Goal: Information Seeking & Learning: Find specific fact

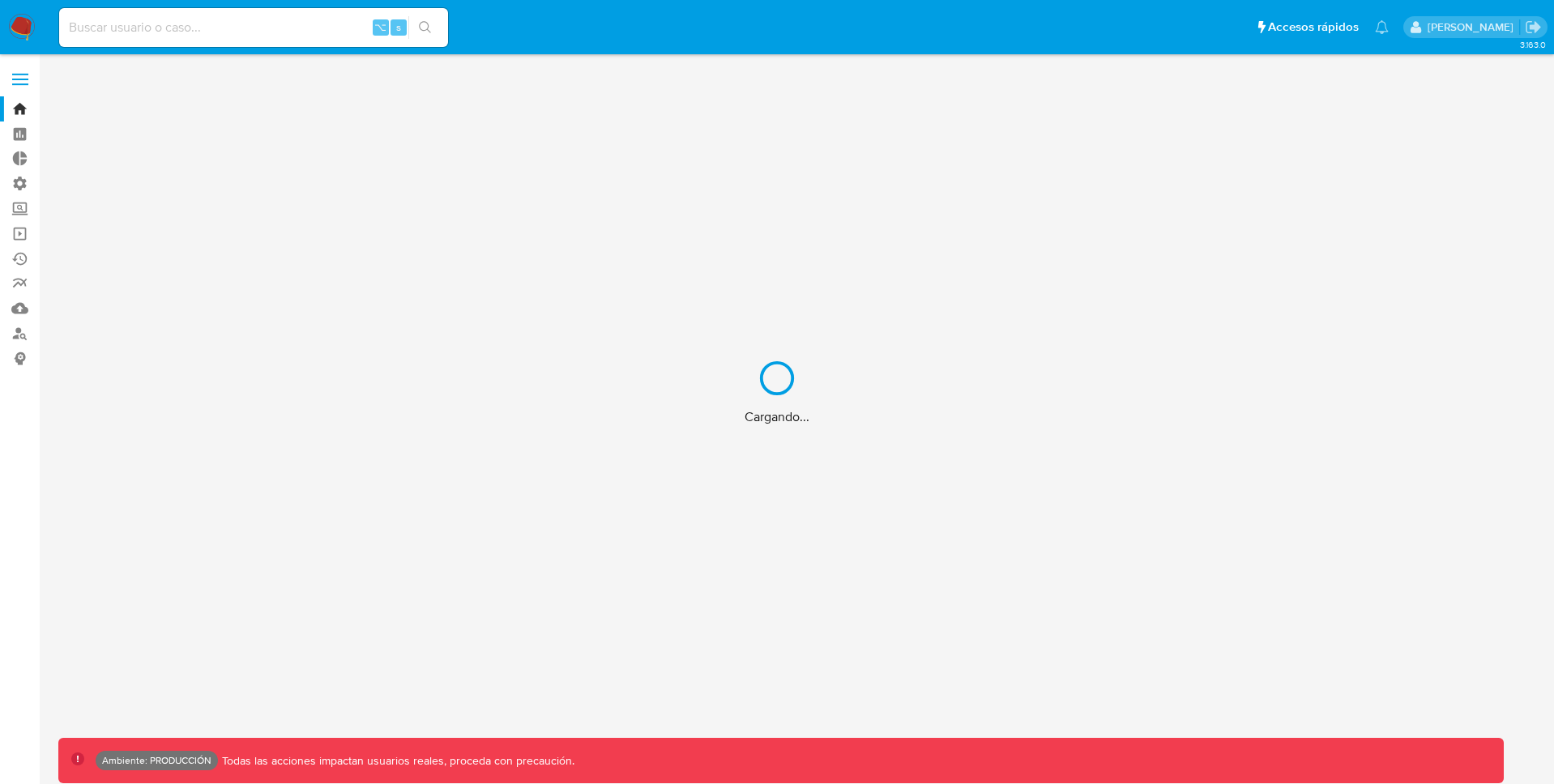
click at [158, 30] on div "Cargando..." at bounding box center [777, 392] width 1554 height 784
click at [178, 30] on div "Cargando..." at bounding box center [777, 392] width 1554 height 784
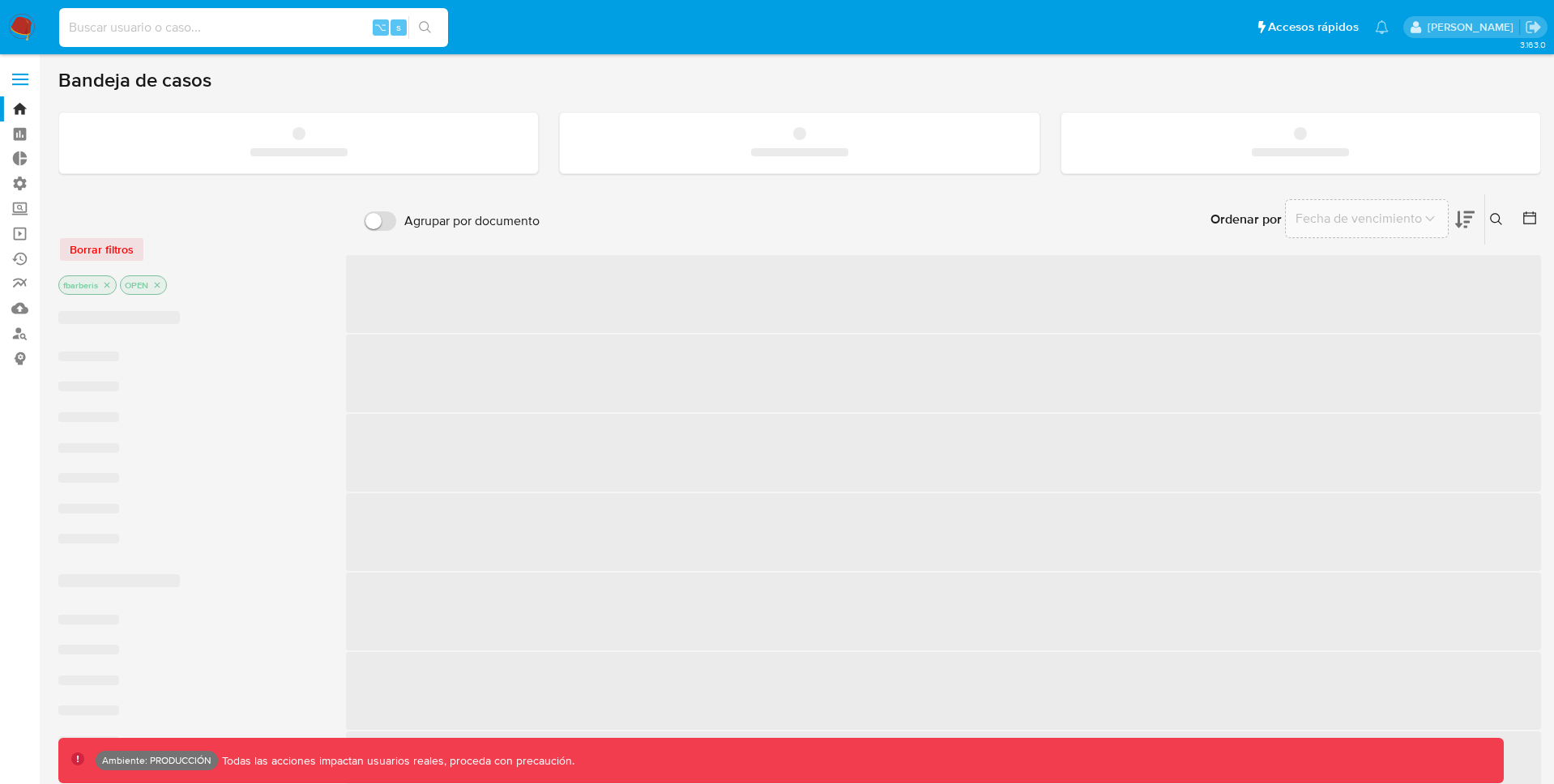
click at [200, 29] on input at bounding box center [254, 27] width 389 height 21
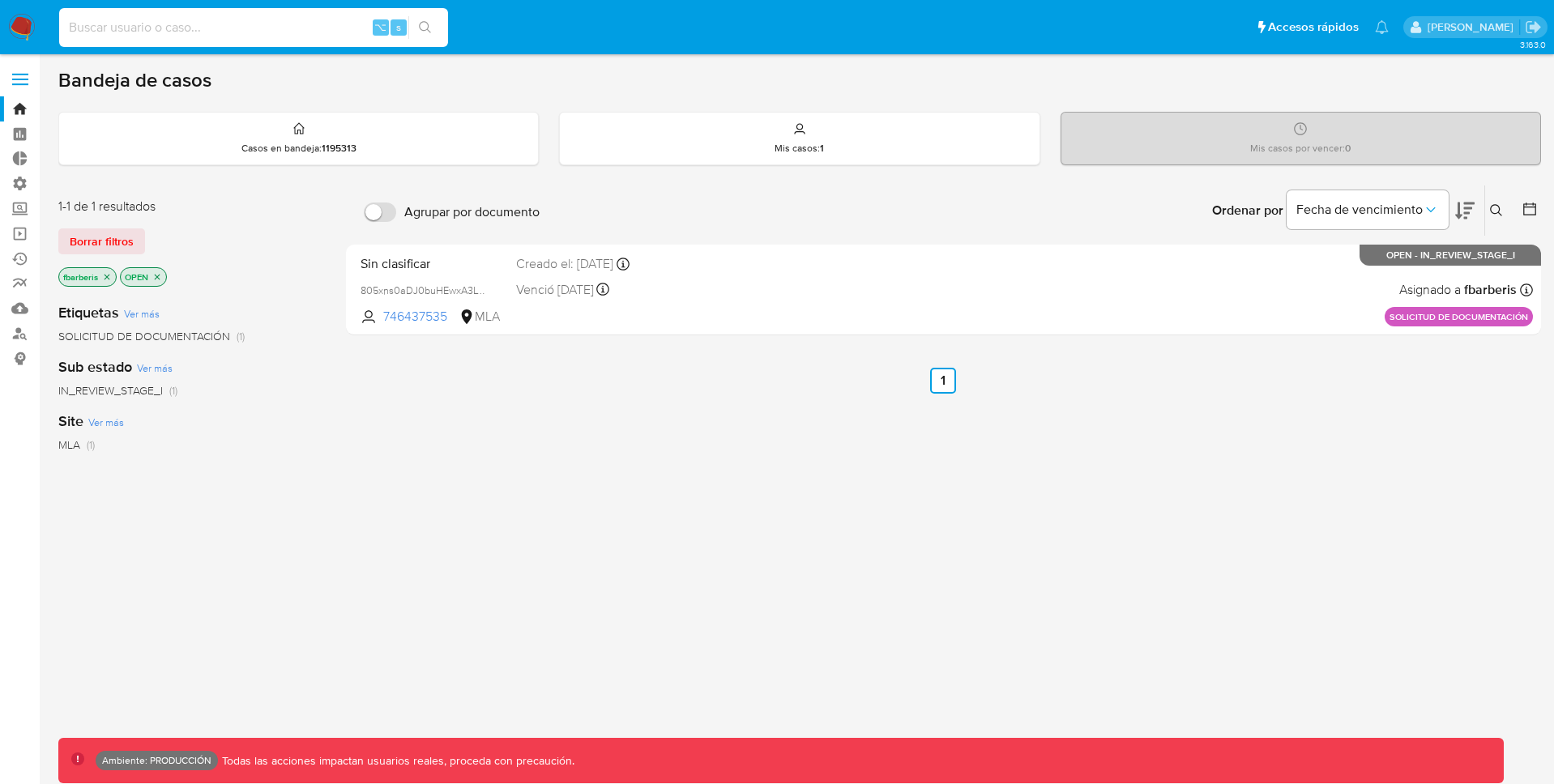
paste input "87553568"
type input "87553568"
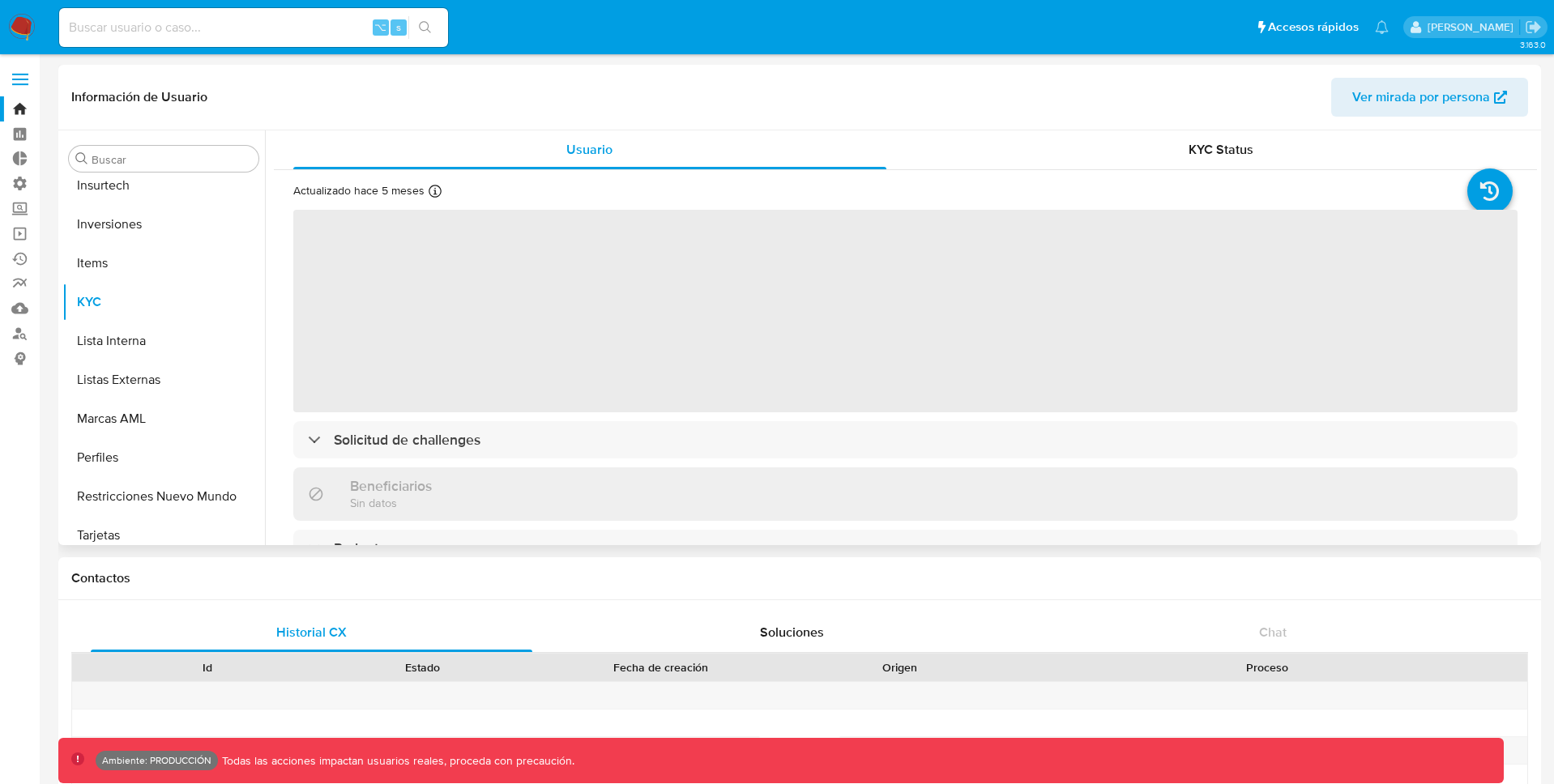
scroll to position [863, 0]
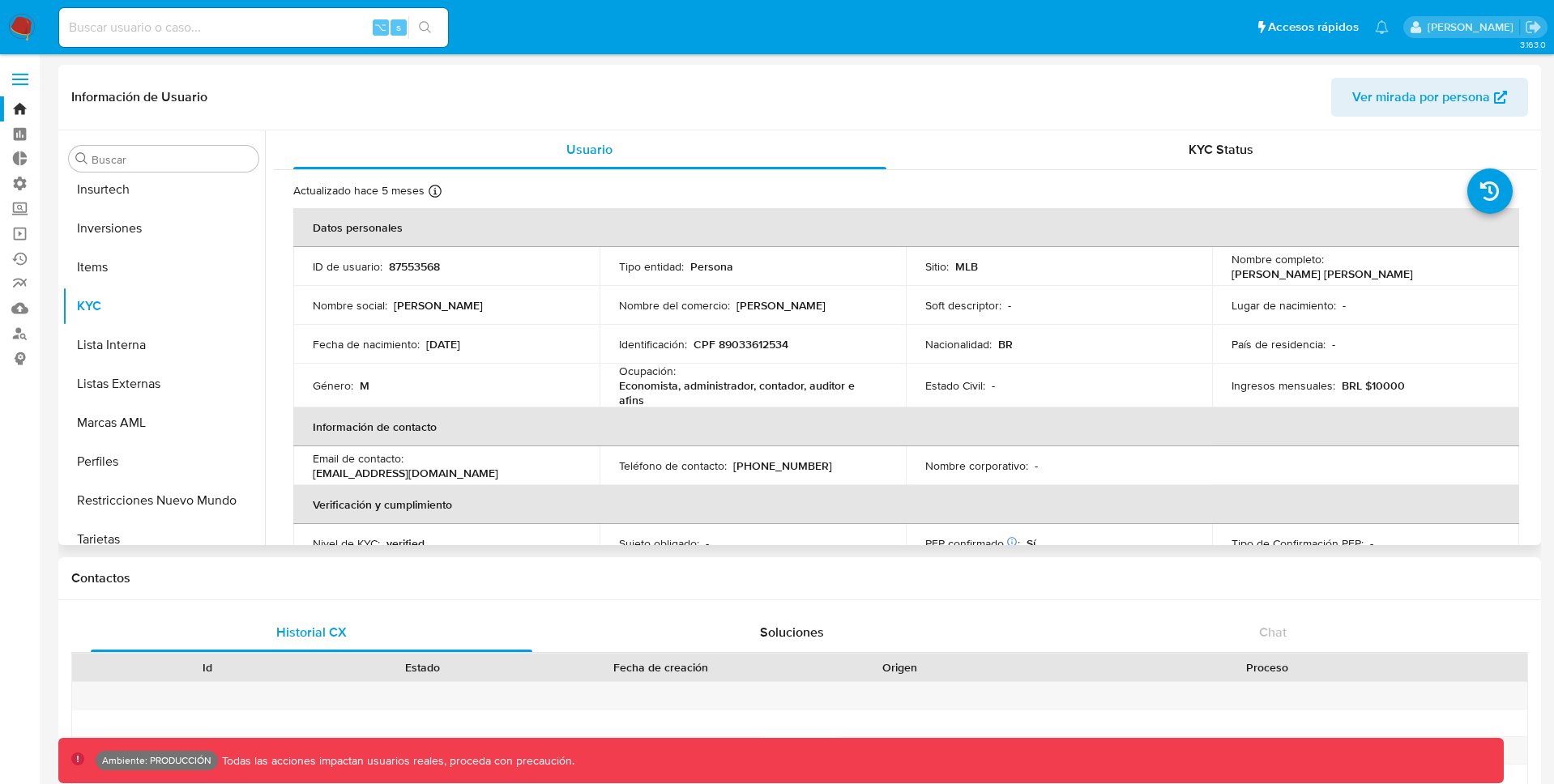
drag, startPoint x: 1222, startPoint y: 274, endPoint x: 1436, endPoint y: 277, distance: 214.0
click at [1436, 277] on td "Nombre completo : [PERSON_NAME] [PERSON_NAME]" at bounding box center [1365, 266] width 306 height 39
select select "10"
click at [427, 270] on p "87553568" at bounding box center [414, 266] width 51 height 15
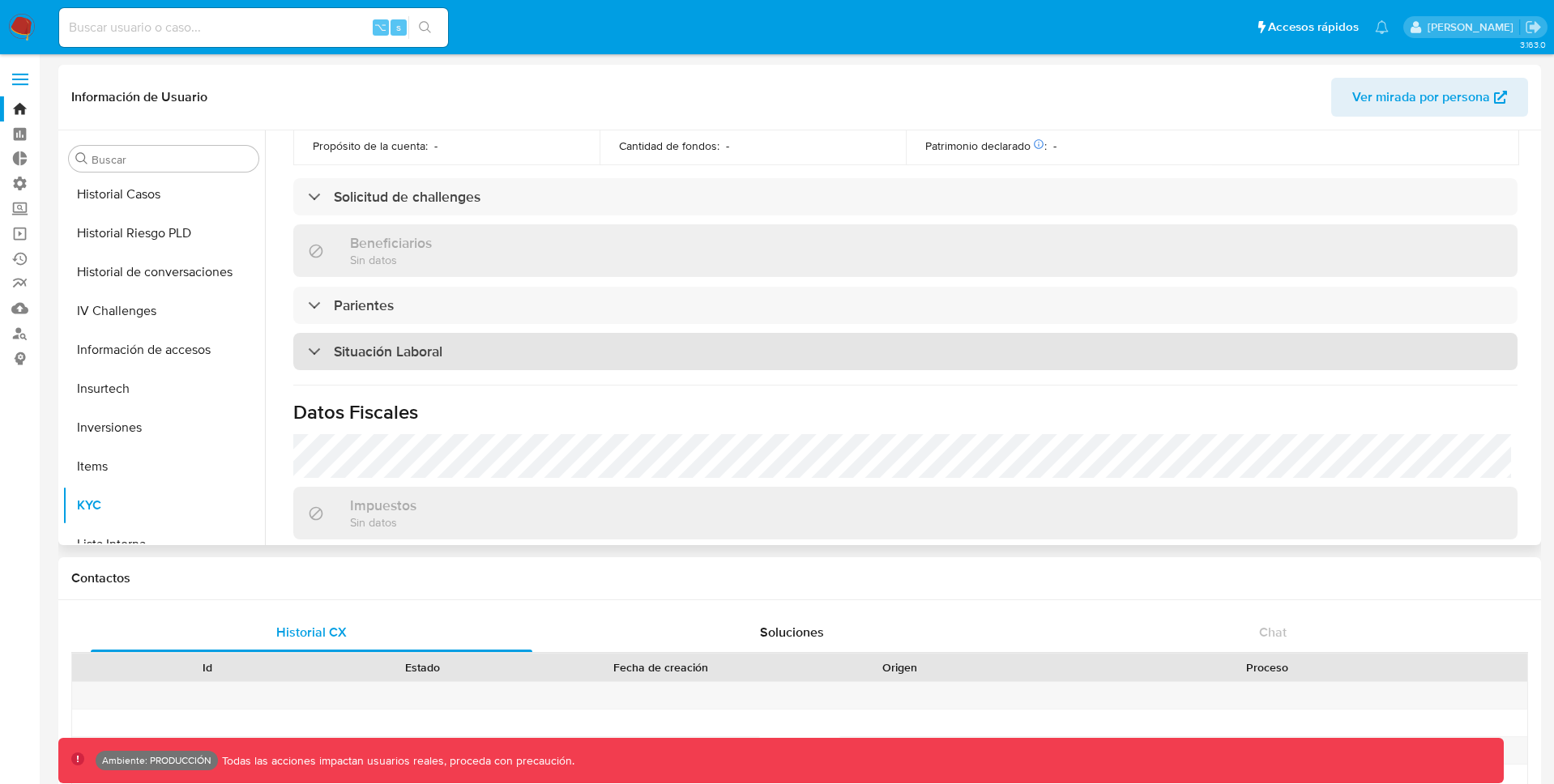
scroll to position [516, 0]
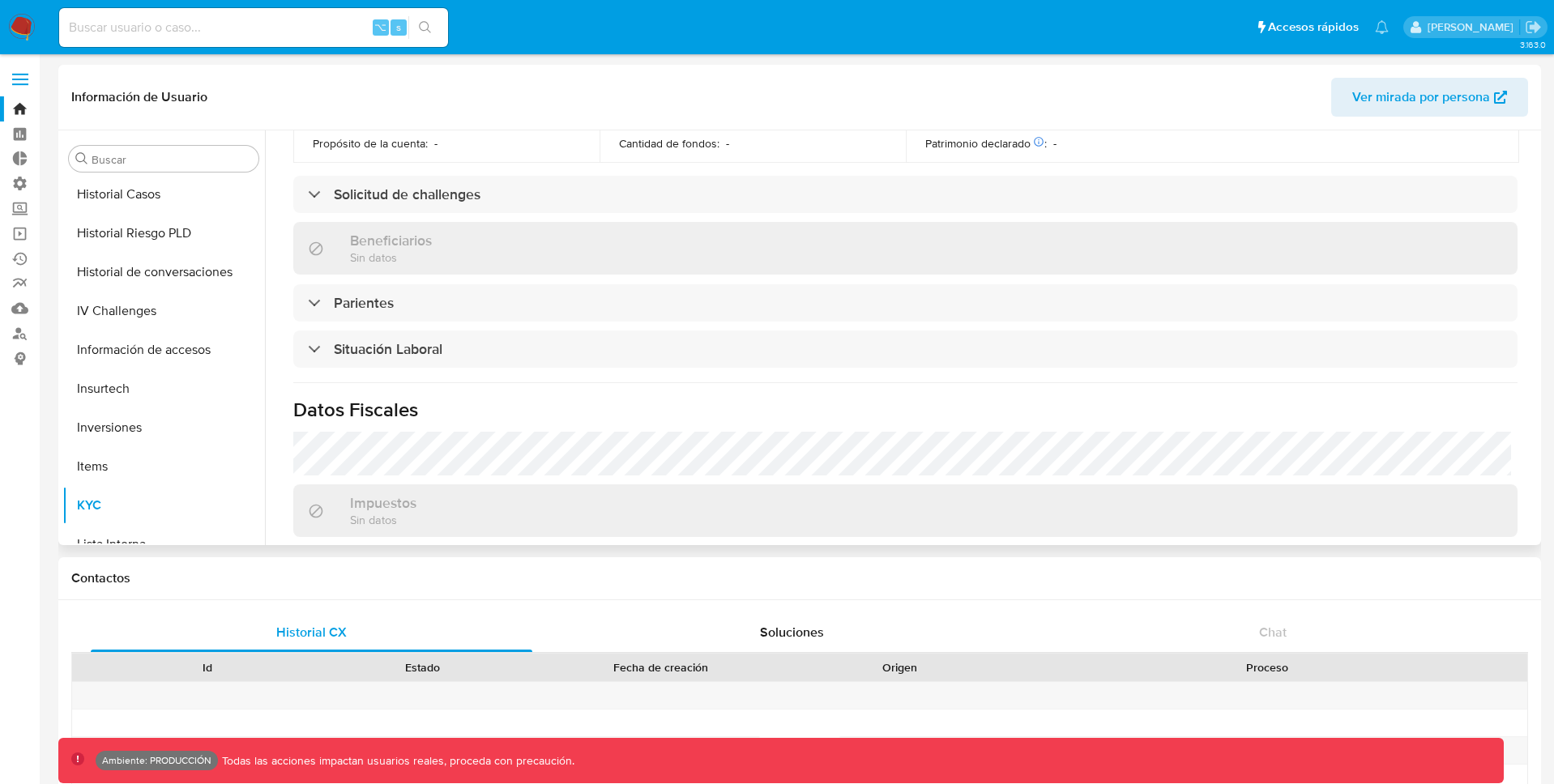
click at [340, 241] on div "Beneficiarios Sin datos" at bounding box center [378, 248] width 108 height 33
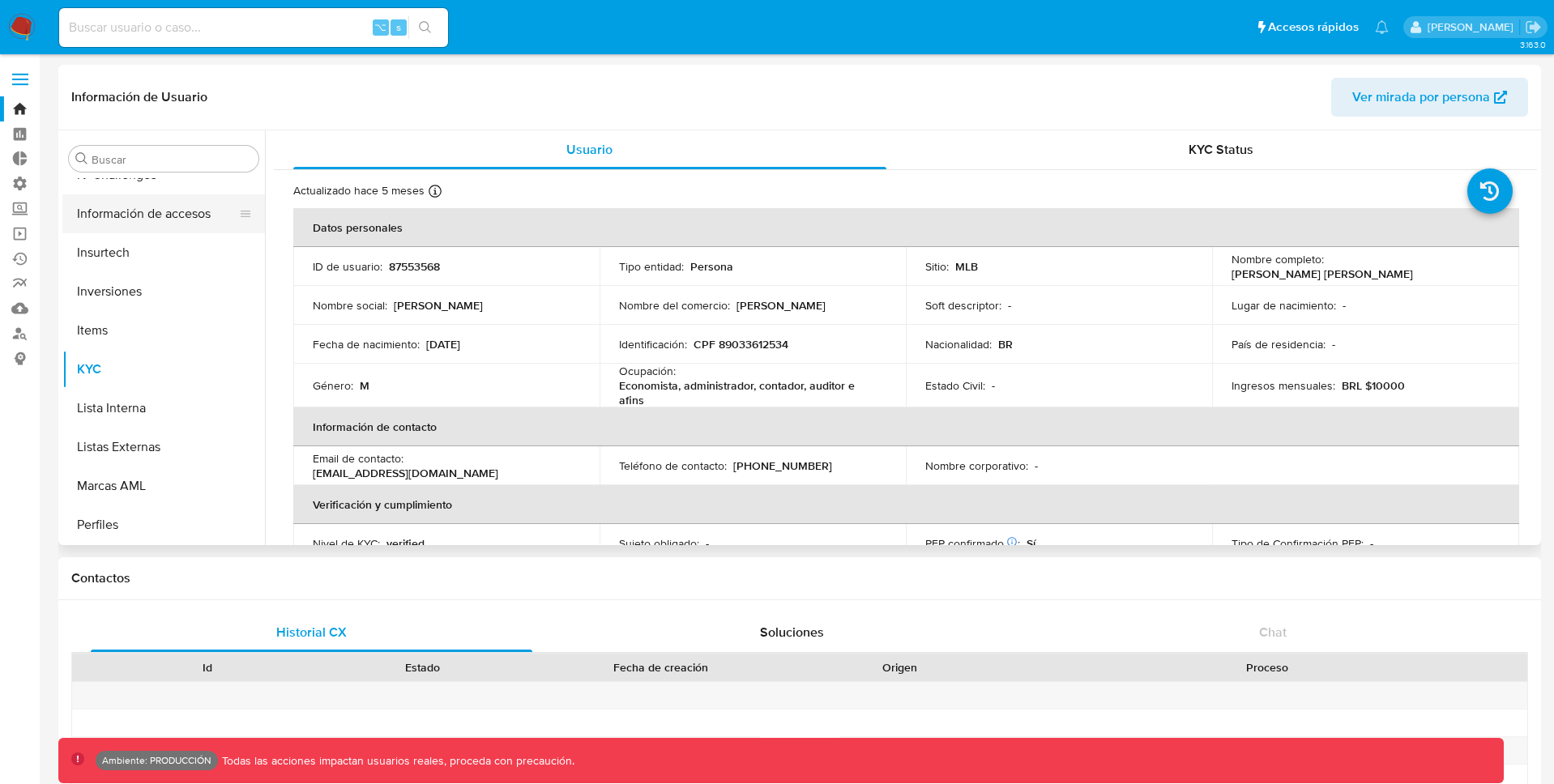
scroll to position [833, 0]
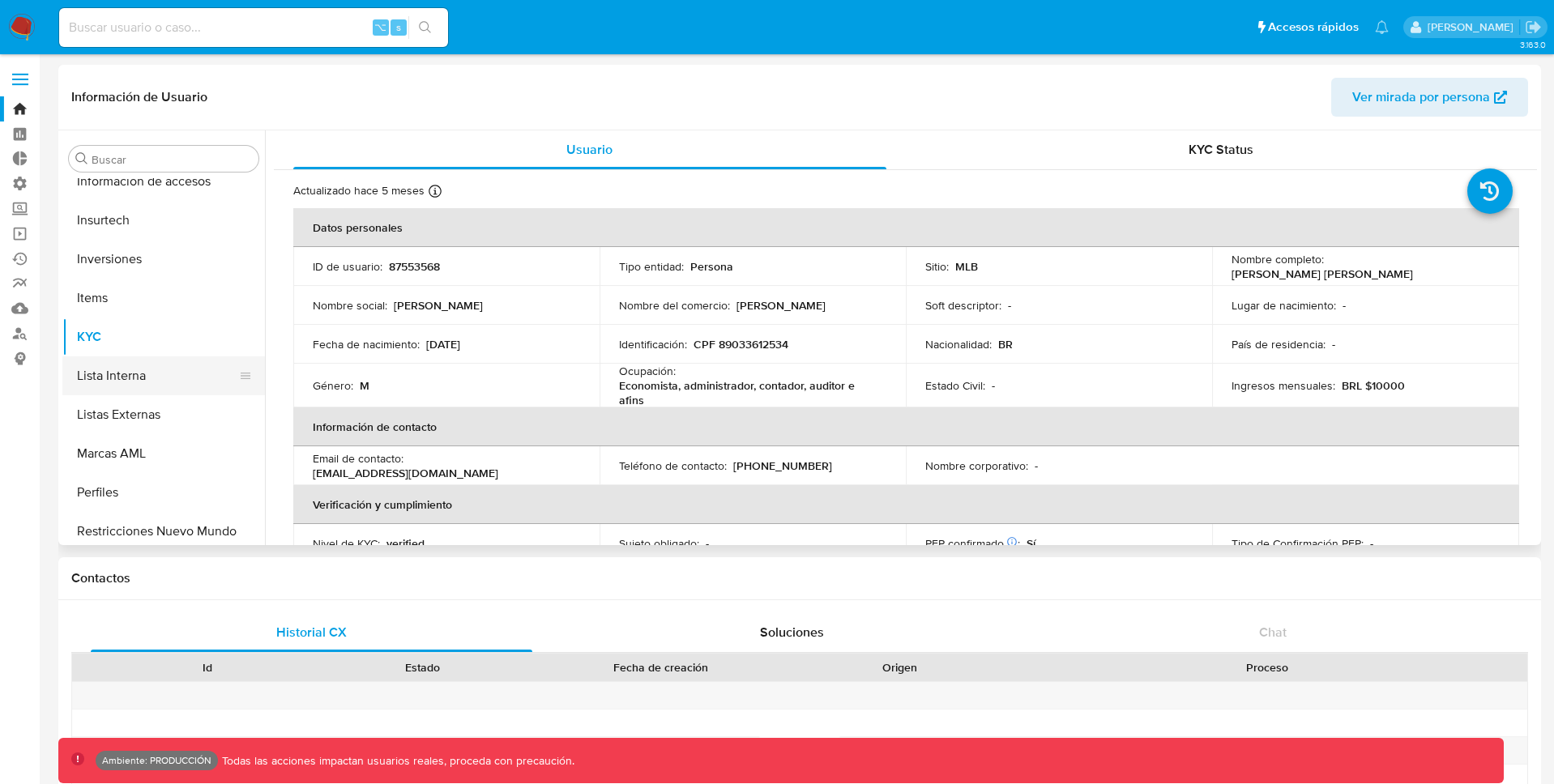
click at [124, 378] on button "Lista Interna" at bounding box center [157, 375] width 189 height 39
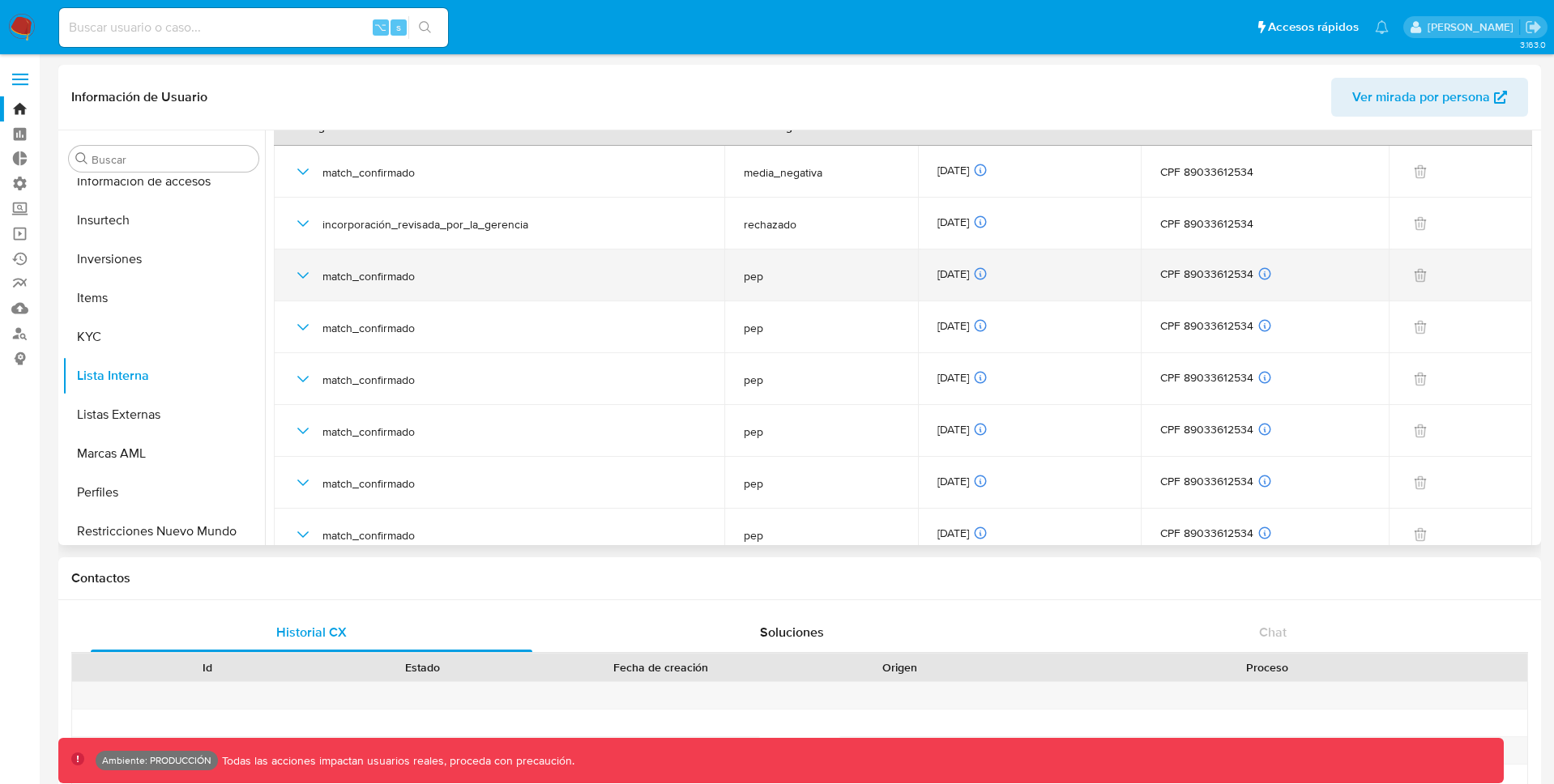
scroll to position [29, 0]
click at [307, 274] on icon "button" at bounding box center [303, 273] width 20 height 20
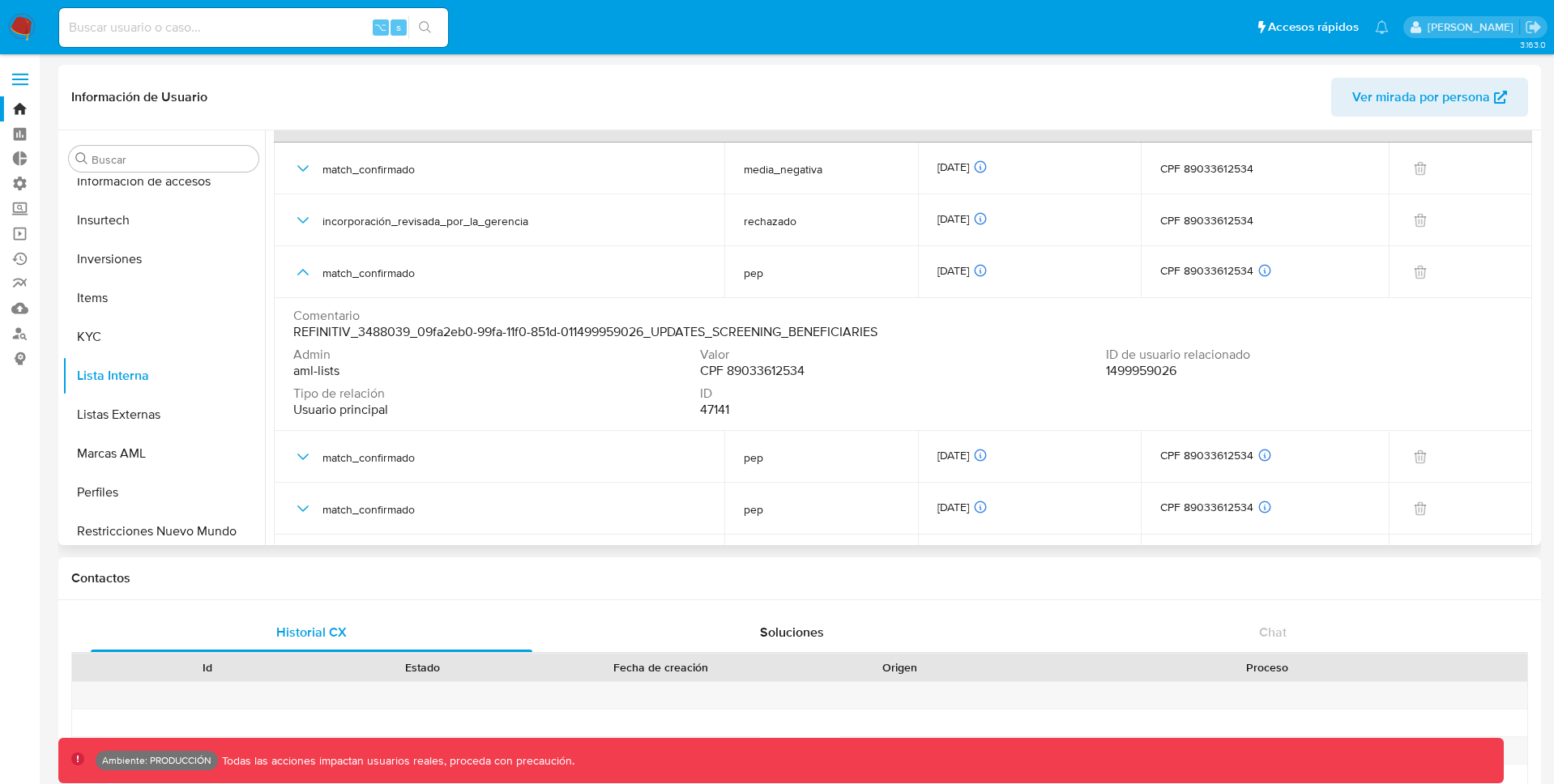
click at [1150, 370] on span "1499959026" at bounding box center [1140, 371] width 70 height 16
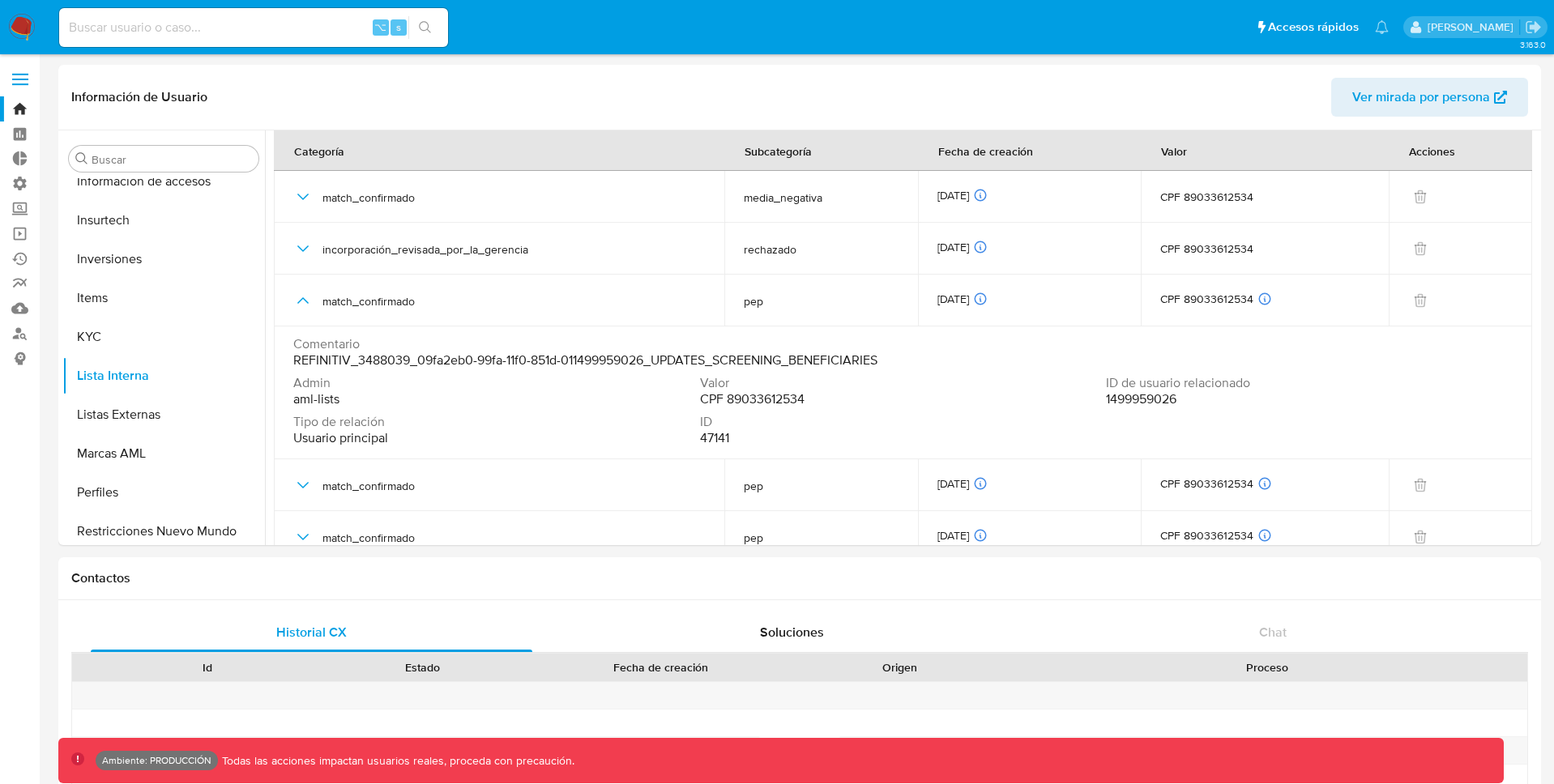
click at [179, 38] on input at bounding box center [254, 27] width 389 height 21
paste input "1499959026"
type input "1499959026"
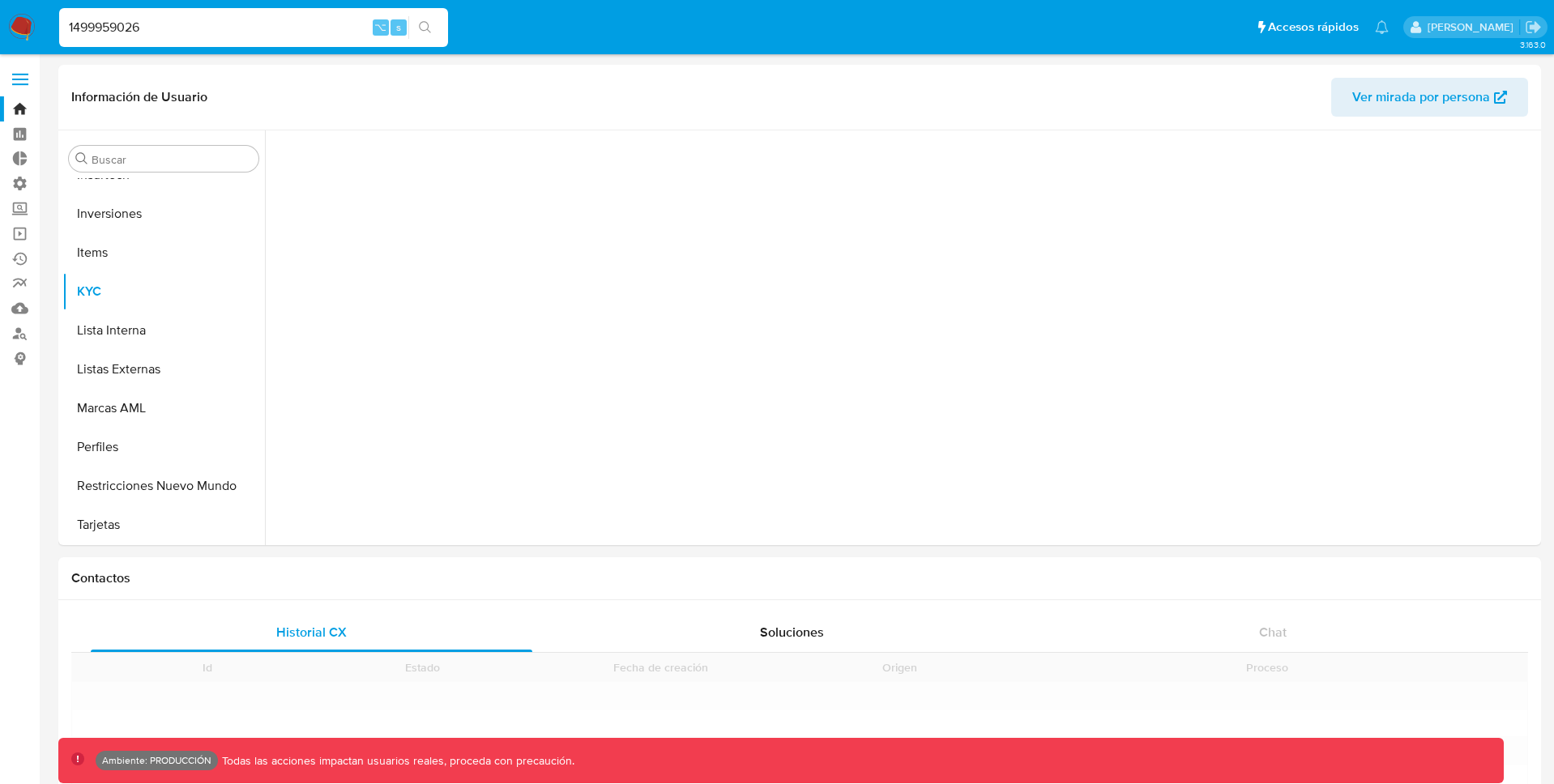
scroll to position [878, 0]
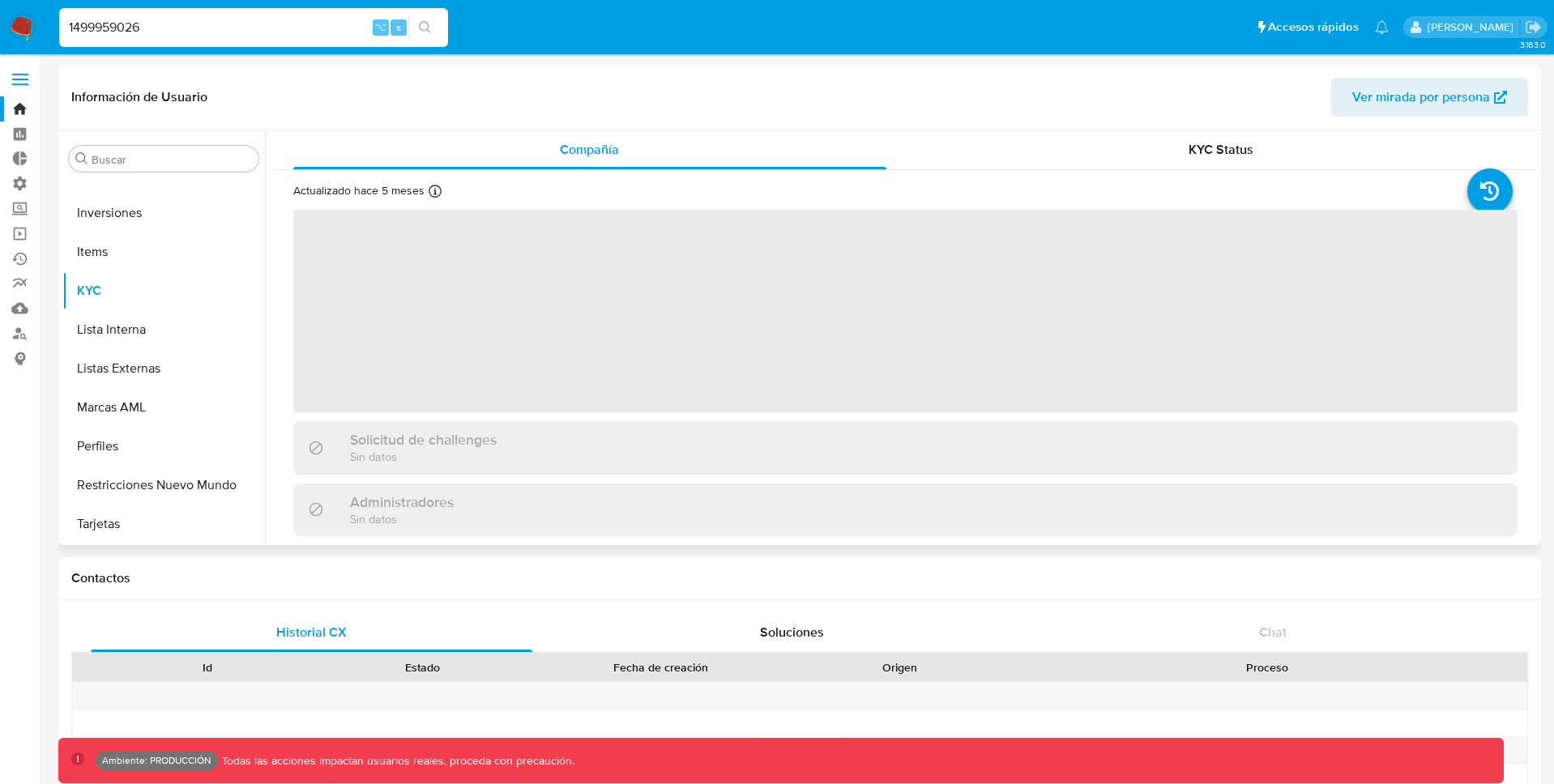
select select "10"
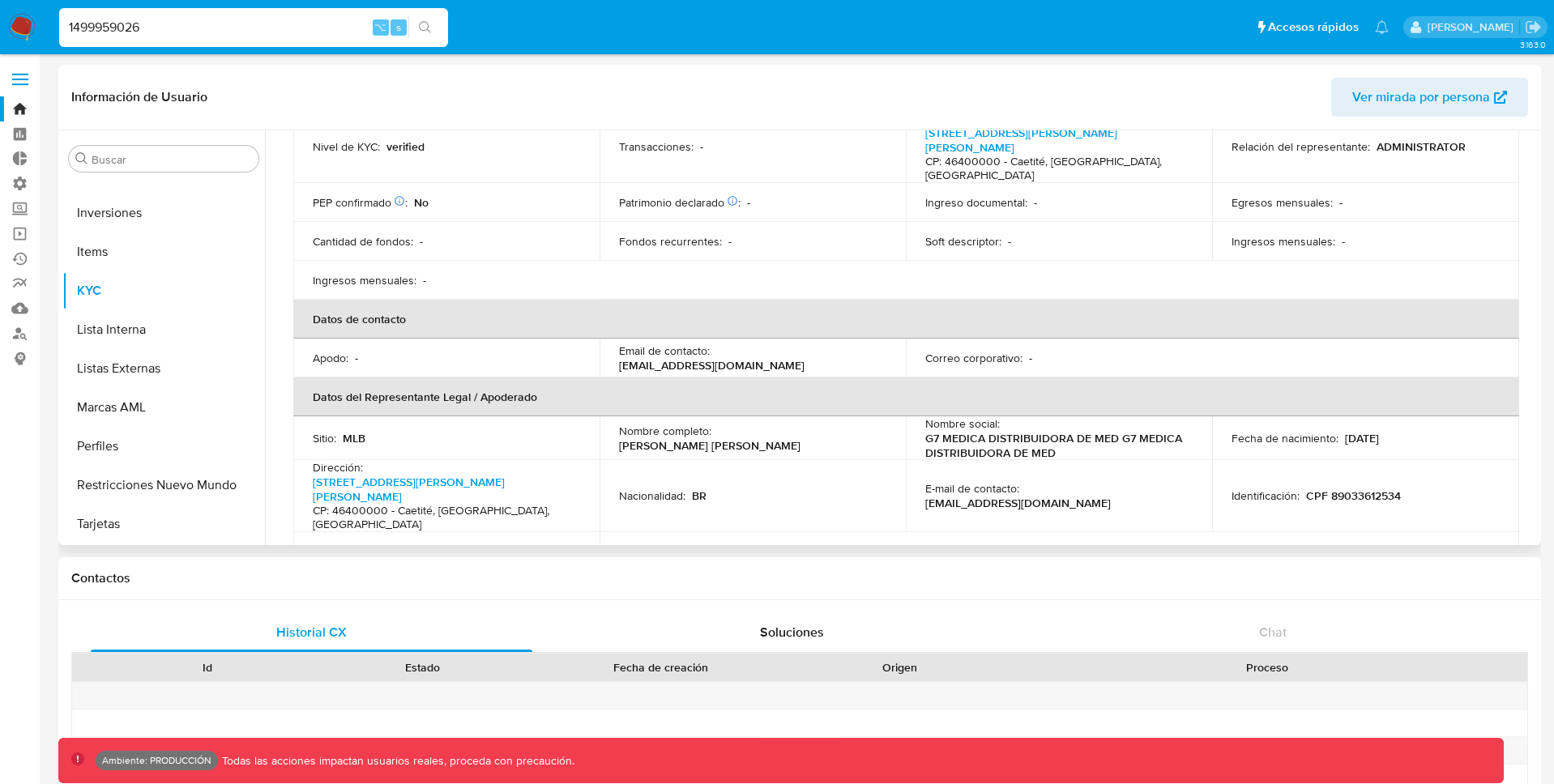
scroll to position [259, 0]
drag, startPoint x: 812, startPoint y: 418, endPoint x: 612, endPoint y: 416, distance: 200.0
click at [612, 416] on td "Nombre completo : [PERSON_NAME] [PERSON_NAME]" at bounding box center [753, 436] width 306 height 44
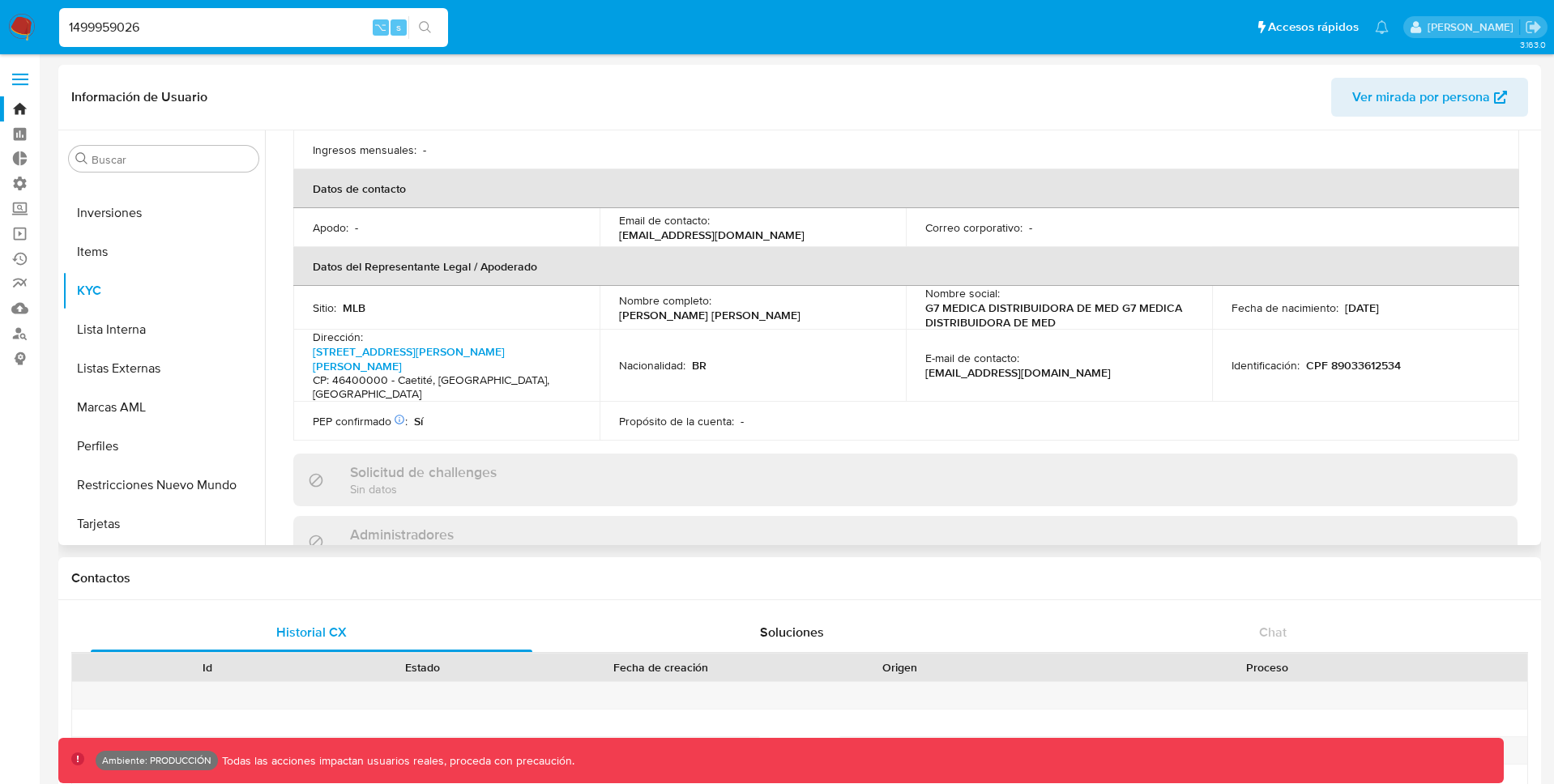
scroll to position [387, 0]
click at [756, 294] on div "Nombre completo : [PERSON_NAME] [PERSON_NAME]" at bounding box center [753, 308] width 268 height 29
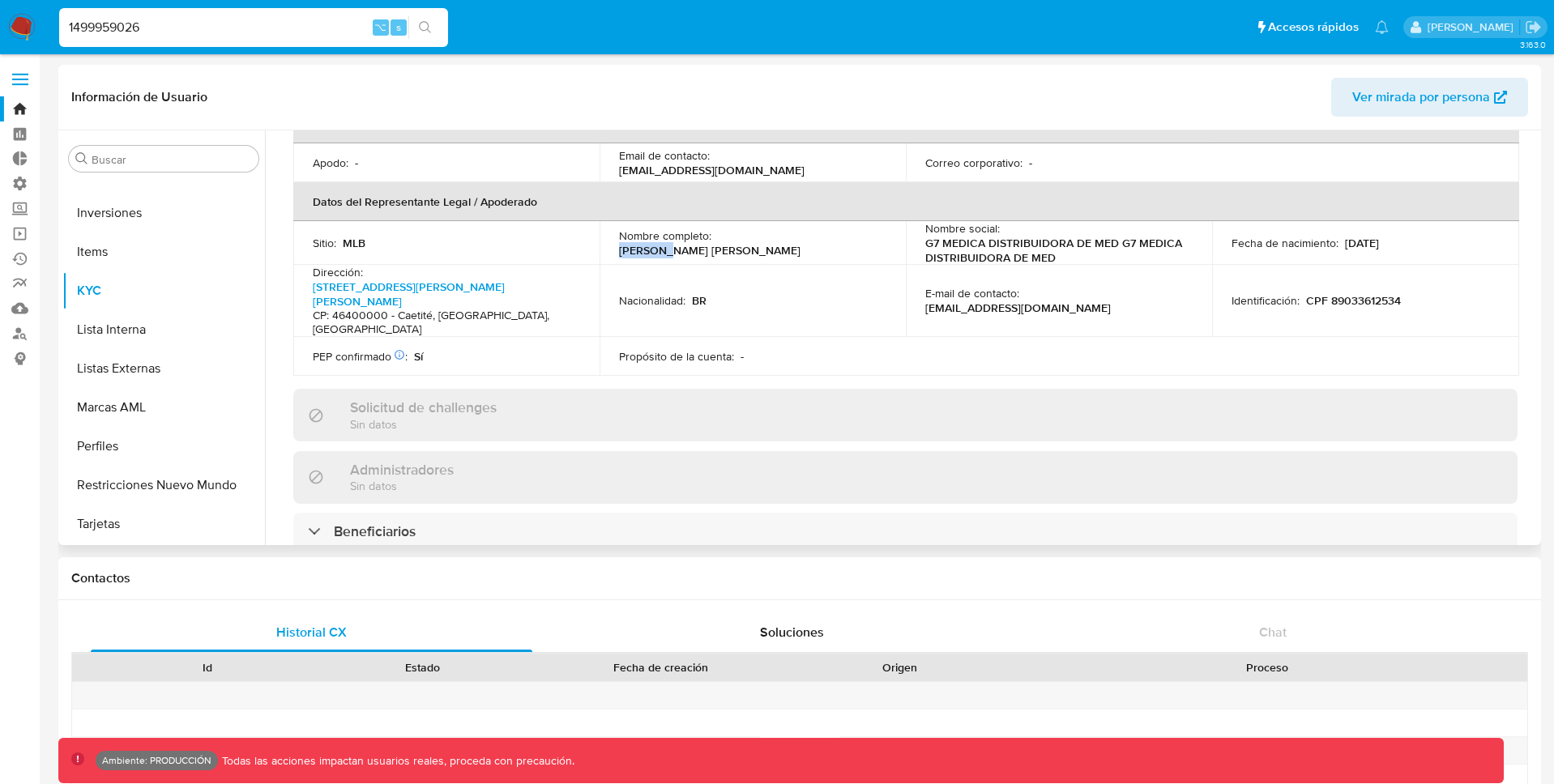
scroll to position [458, 0]
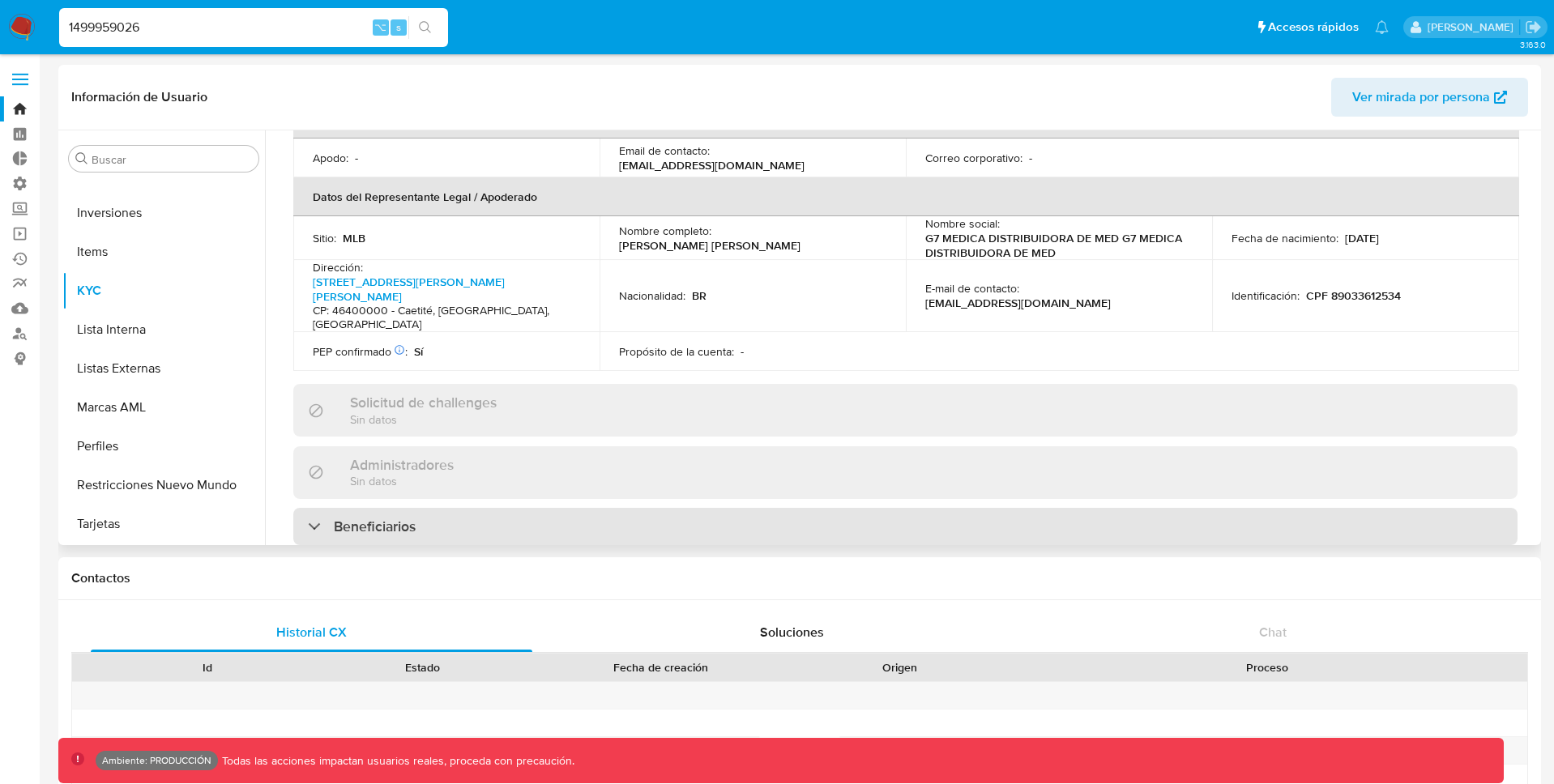
click at [556, 507] on div "Beneficiarios" at bounding box center [905, 526] width 1224 height 38
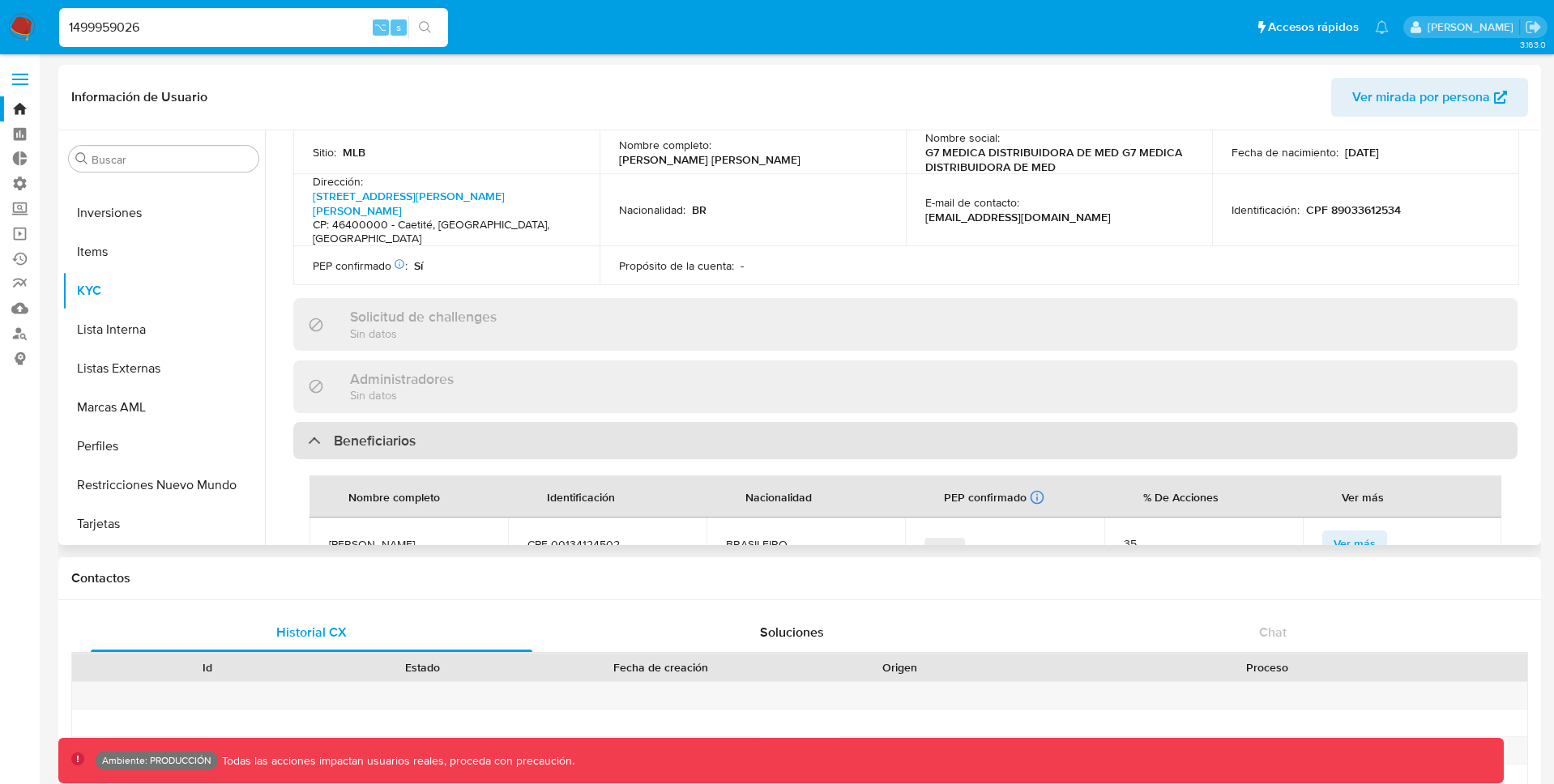
scroll to position [637, 0]
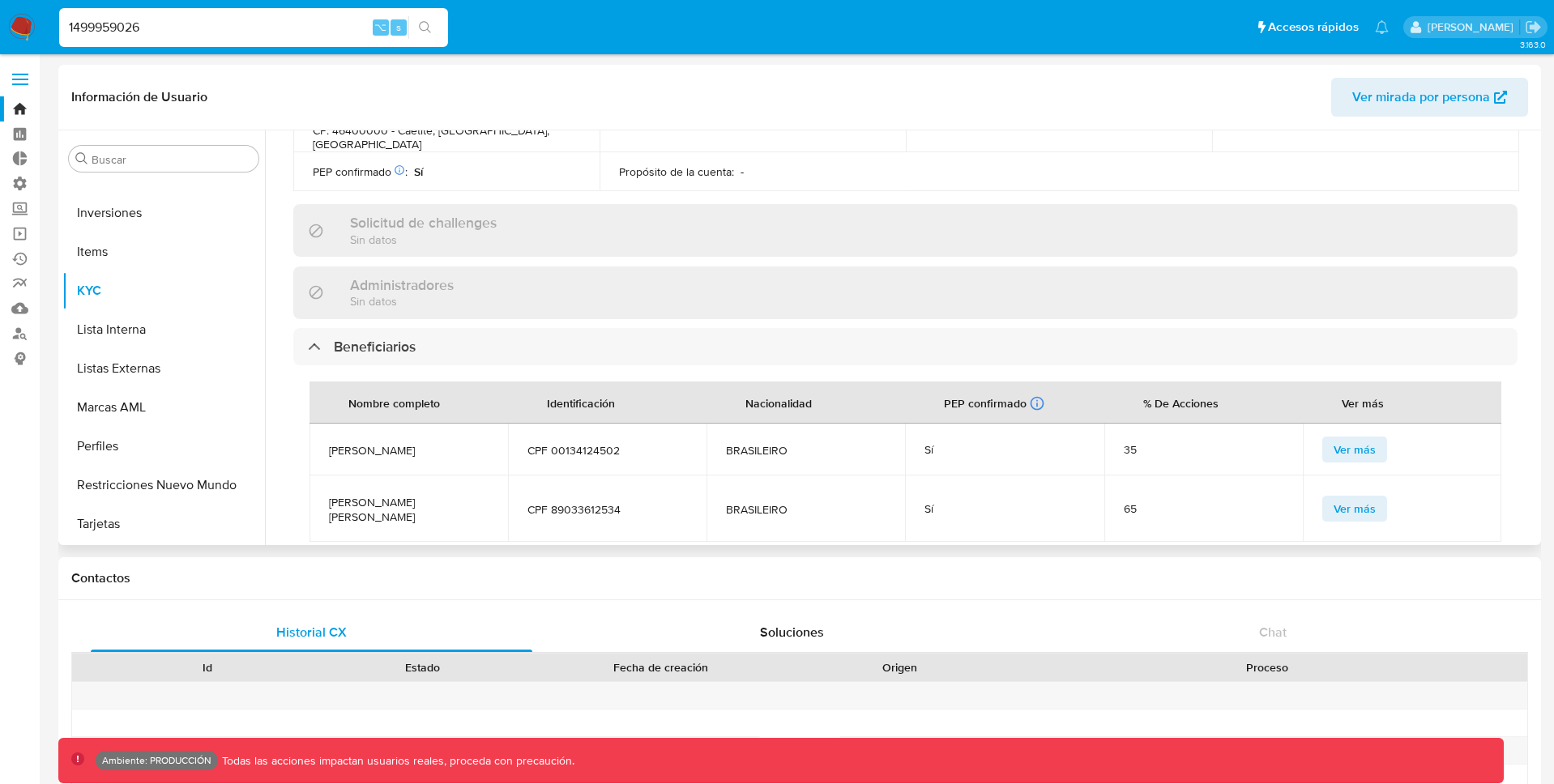
click at [551, 476] on td "CPF 89033612534" at bounding box center [607, 508] width 198 height 66
click at [579, 503] on span "CPF 89033612534" at bounding box center [607, 509] width 160 height 15
click at [593, 503] on span "CPF 89033612534" at bounding box center [607, 509] width 160 height 15
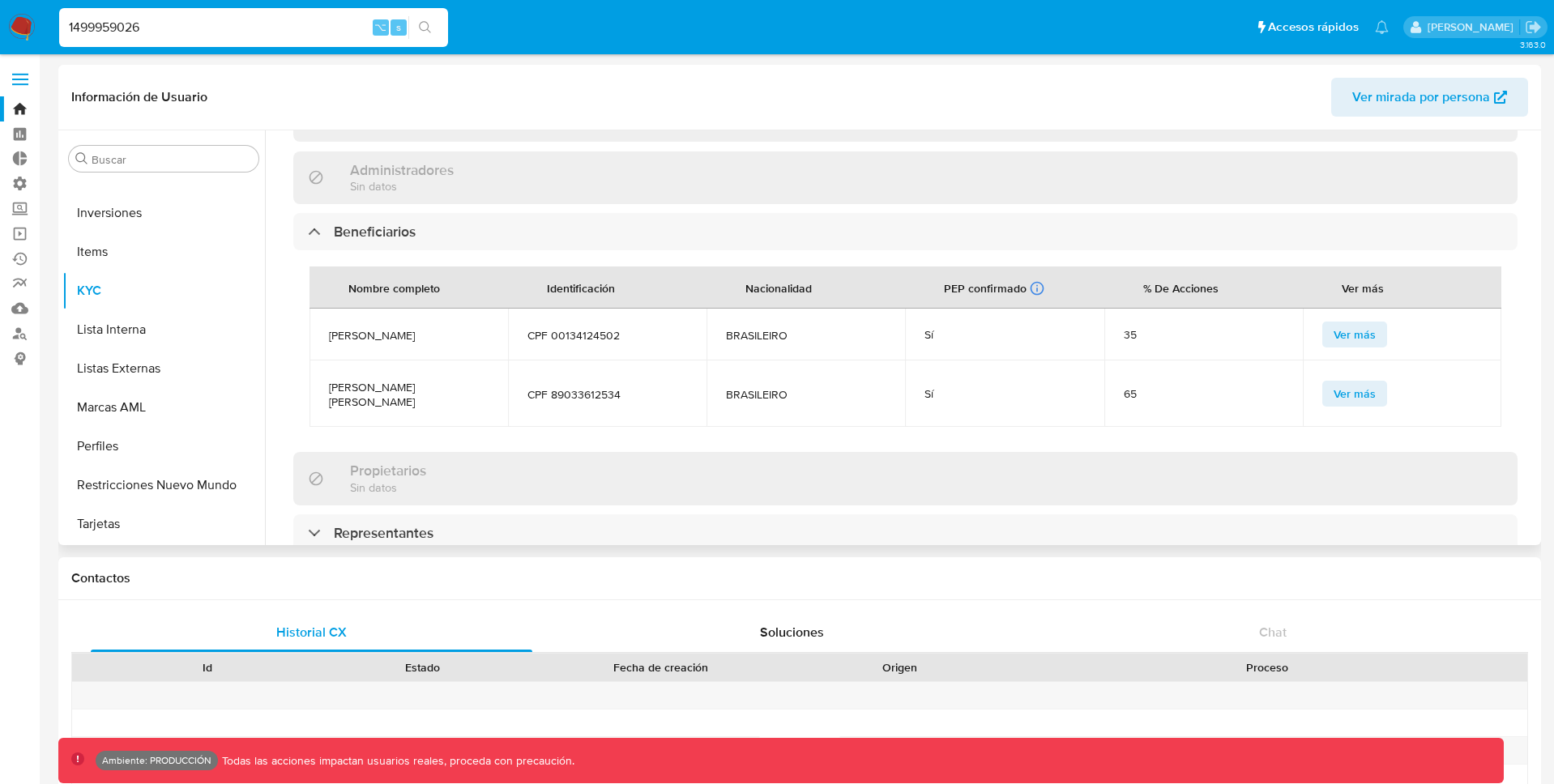
scroll to position [758, 0]
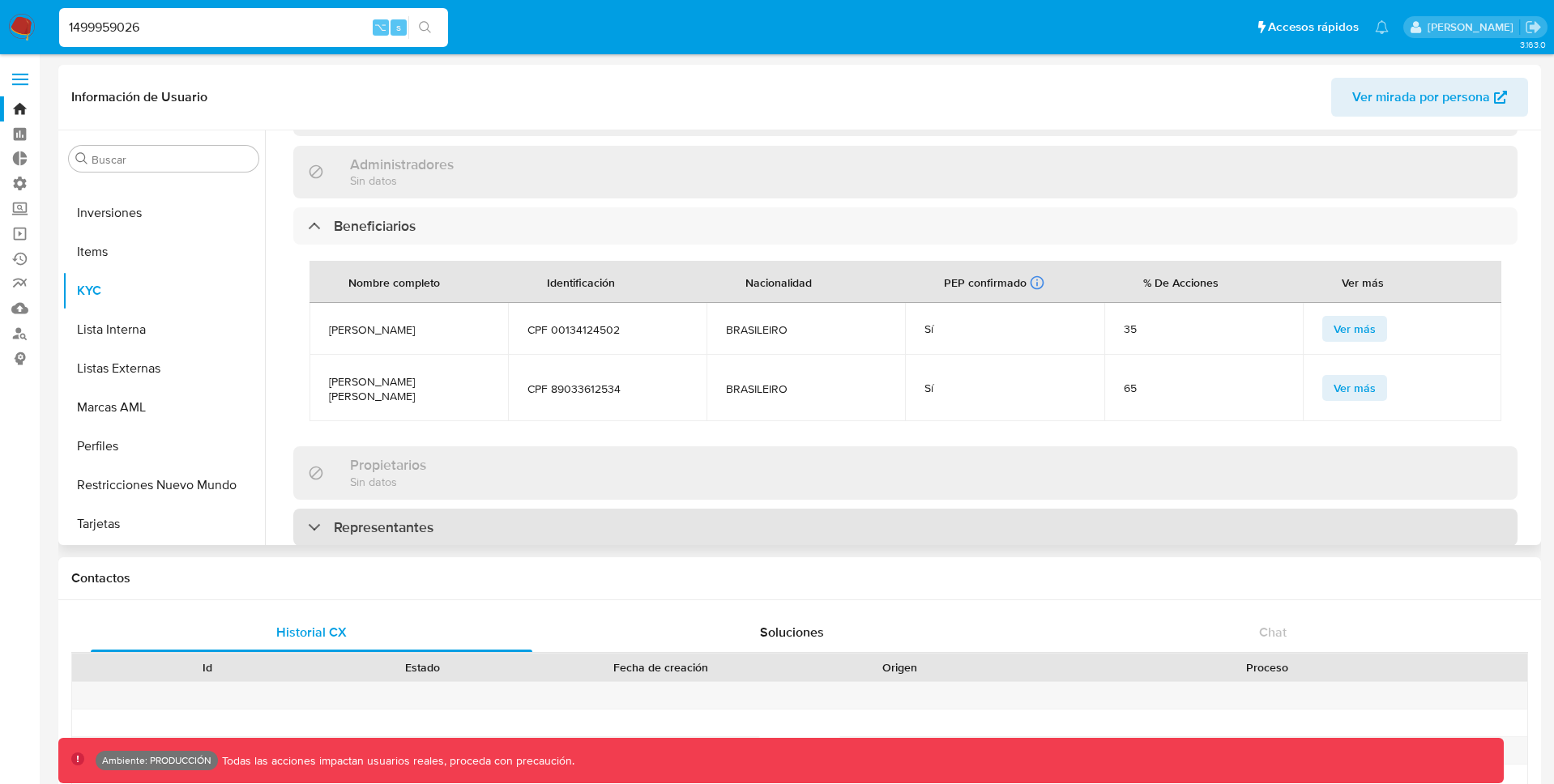
click at [527, 508] on div "Representantes" at bounding box center [905, 527] width 1224 height 38
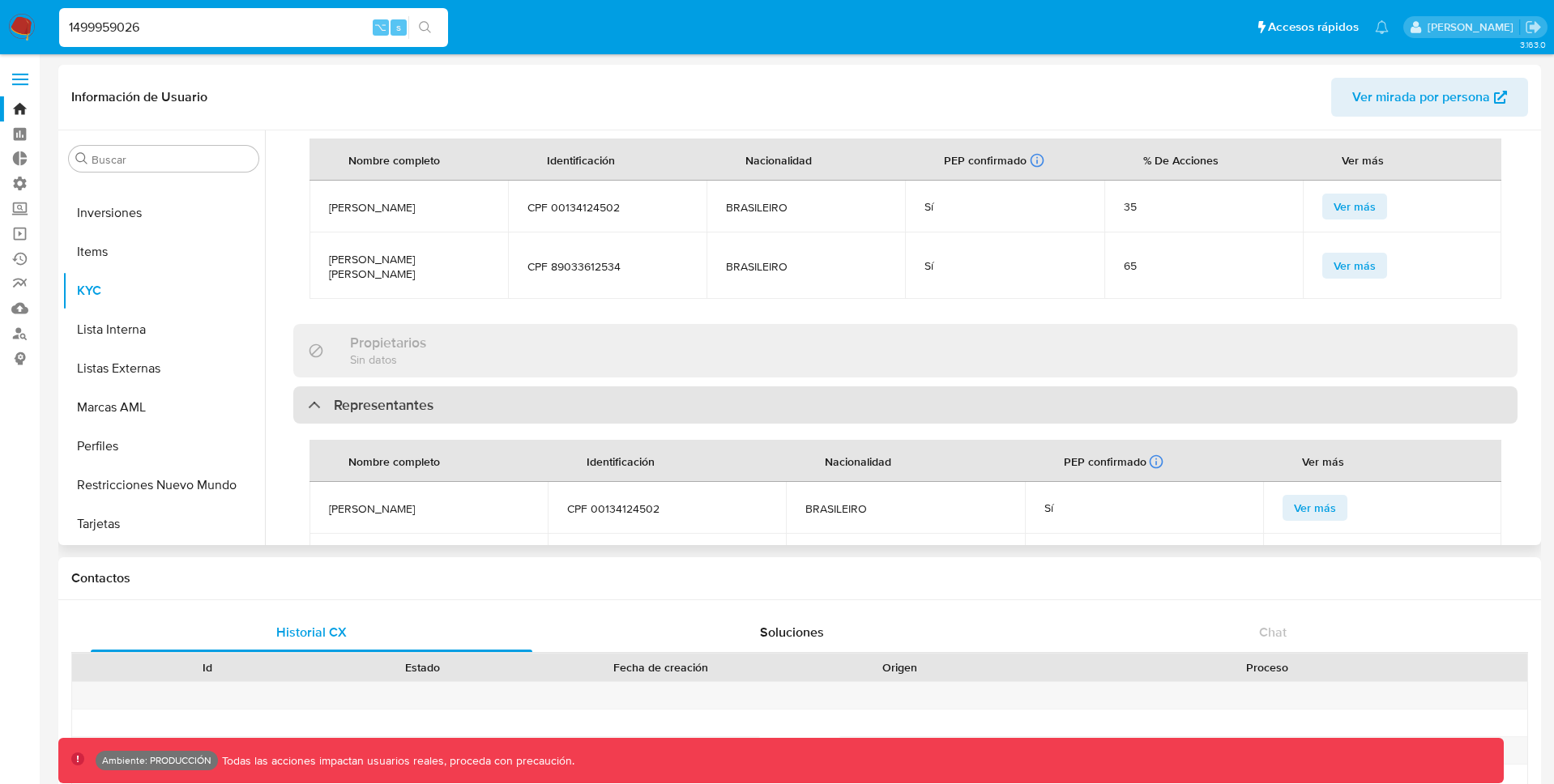
scroll to position [899, 0]
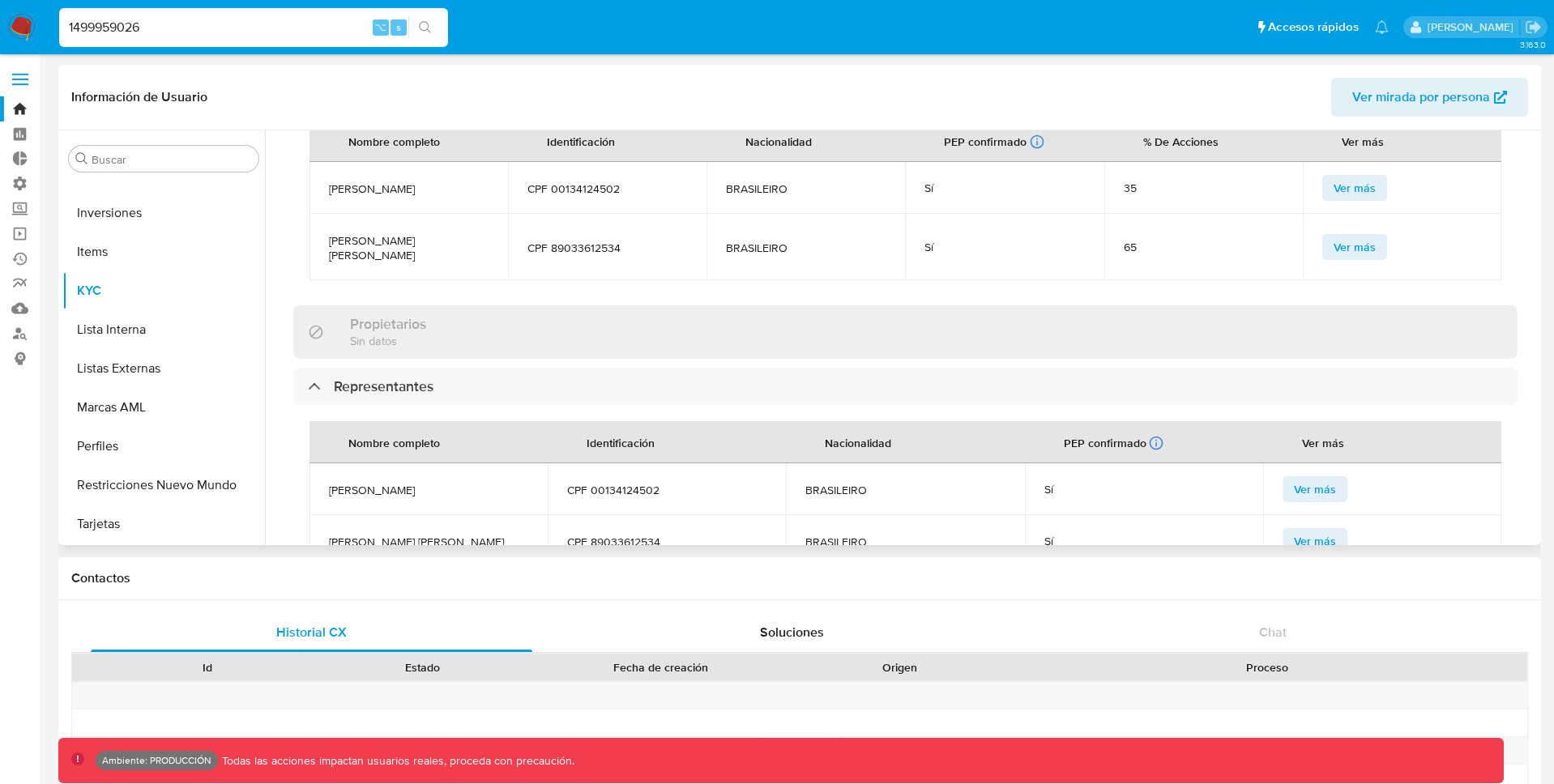
click at [620, 534] on span "CPF 89033612534" at bounding box center [666, 541] width 199 height 15
click at [342, 534] on span "[PERSON_NAME] [PERSON_NAME]" at bounding box center [428, 541] width 199 height 15
click at [448, 534] on span "[PERSON_NAME] [PERSON_NAME]" at bounding box center [428, 541] width 199 height 15
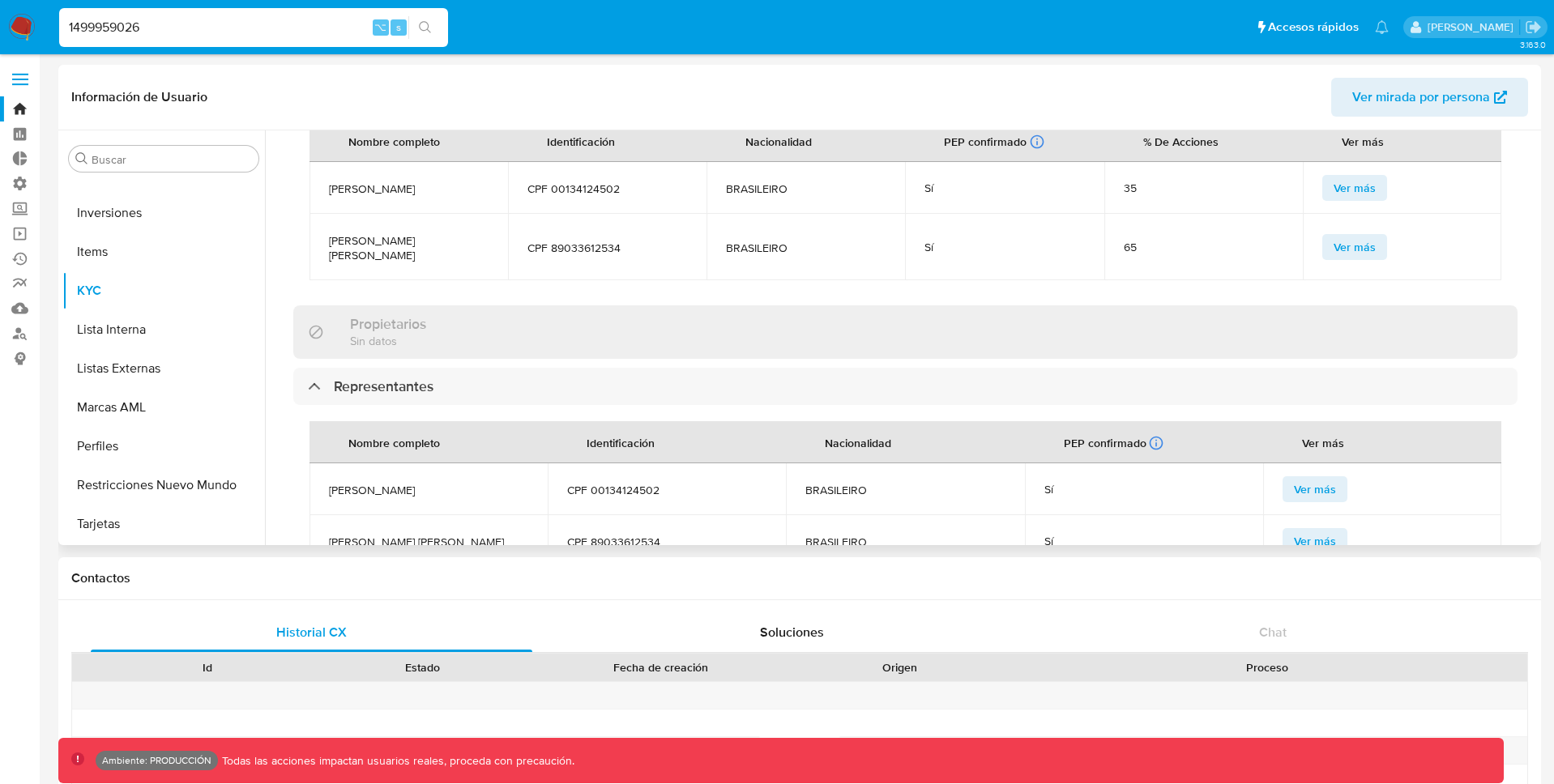
click at [647, 534] on span "CPF 89033612534" at bounding box center [666, 541] width 199 height 15
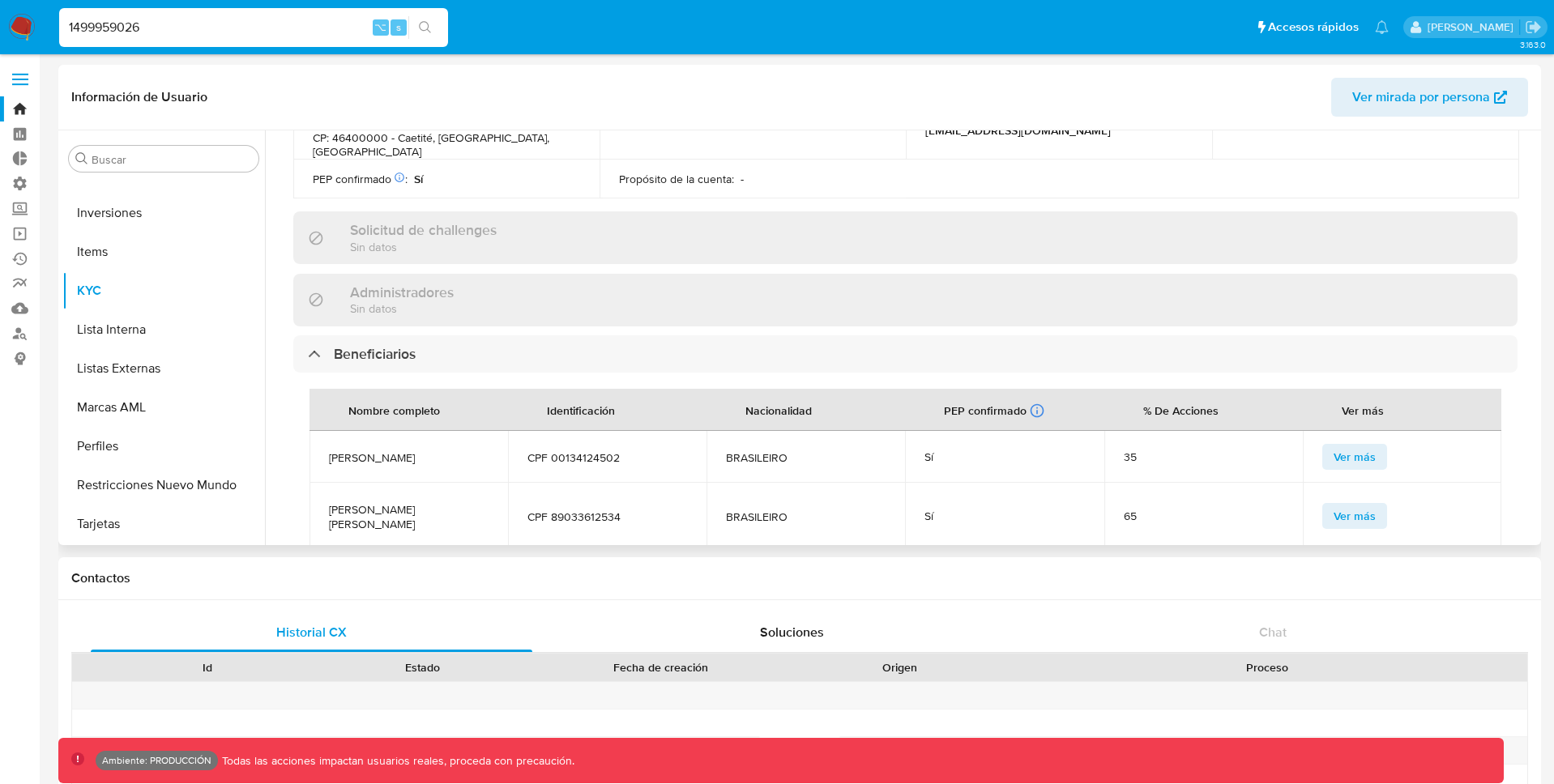
scroll to position [458, 0]
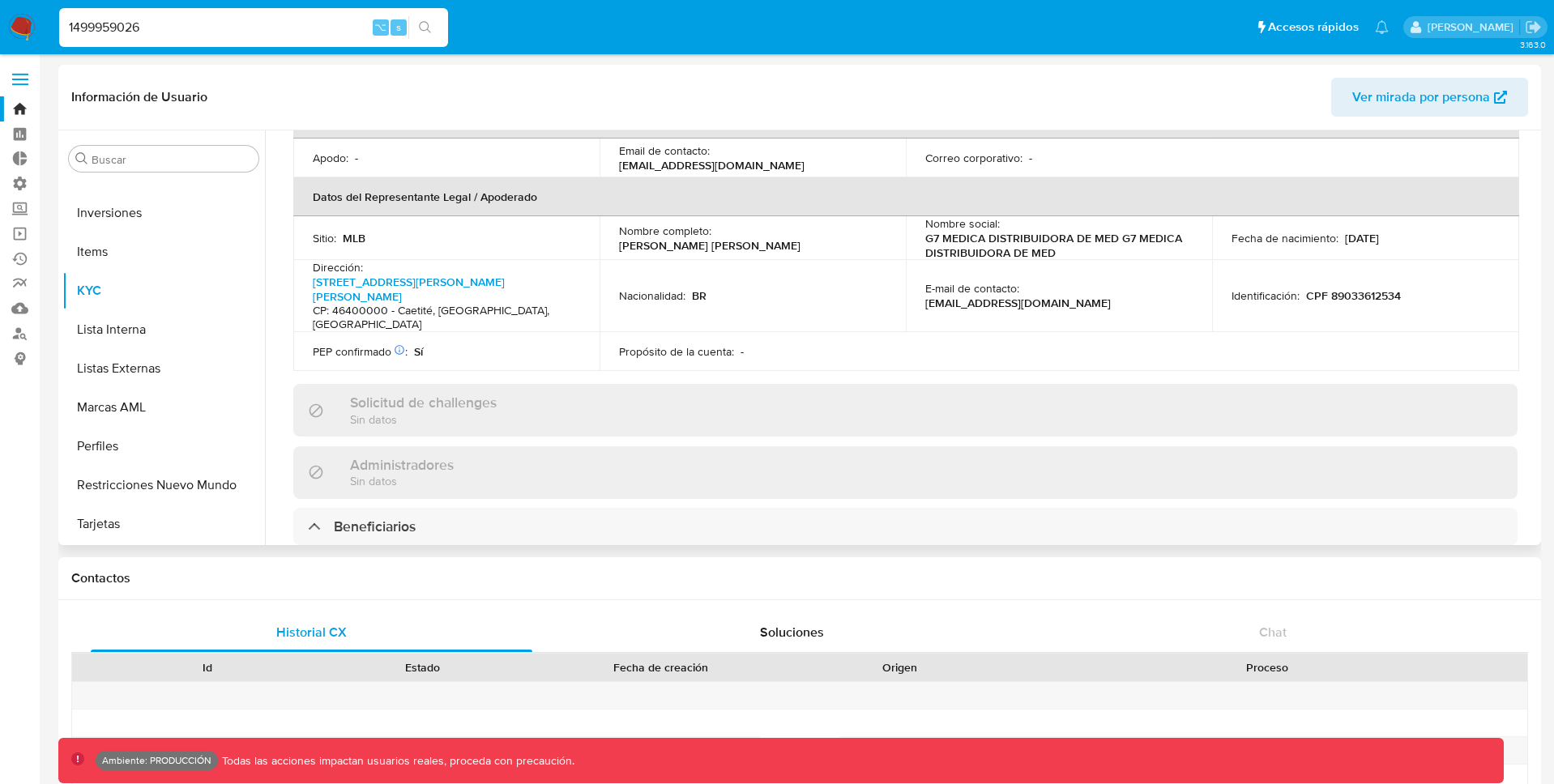
drag, startPoint x: 620, startPoint y: 222, endPoint x: 794, endPoint y: 223, distance: 174.0
click at [794, 238] on p "[PERSON_NAME] [PERSON_NAME]" at bounding box center [709, 245] width 181 height 15
click at [1375, 288] on p "CPF 89033612534" at bounding box center [1354, 295] width 95 height 15
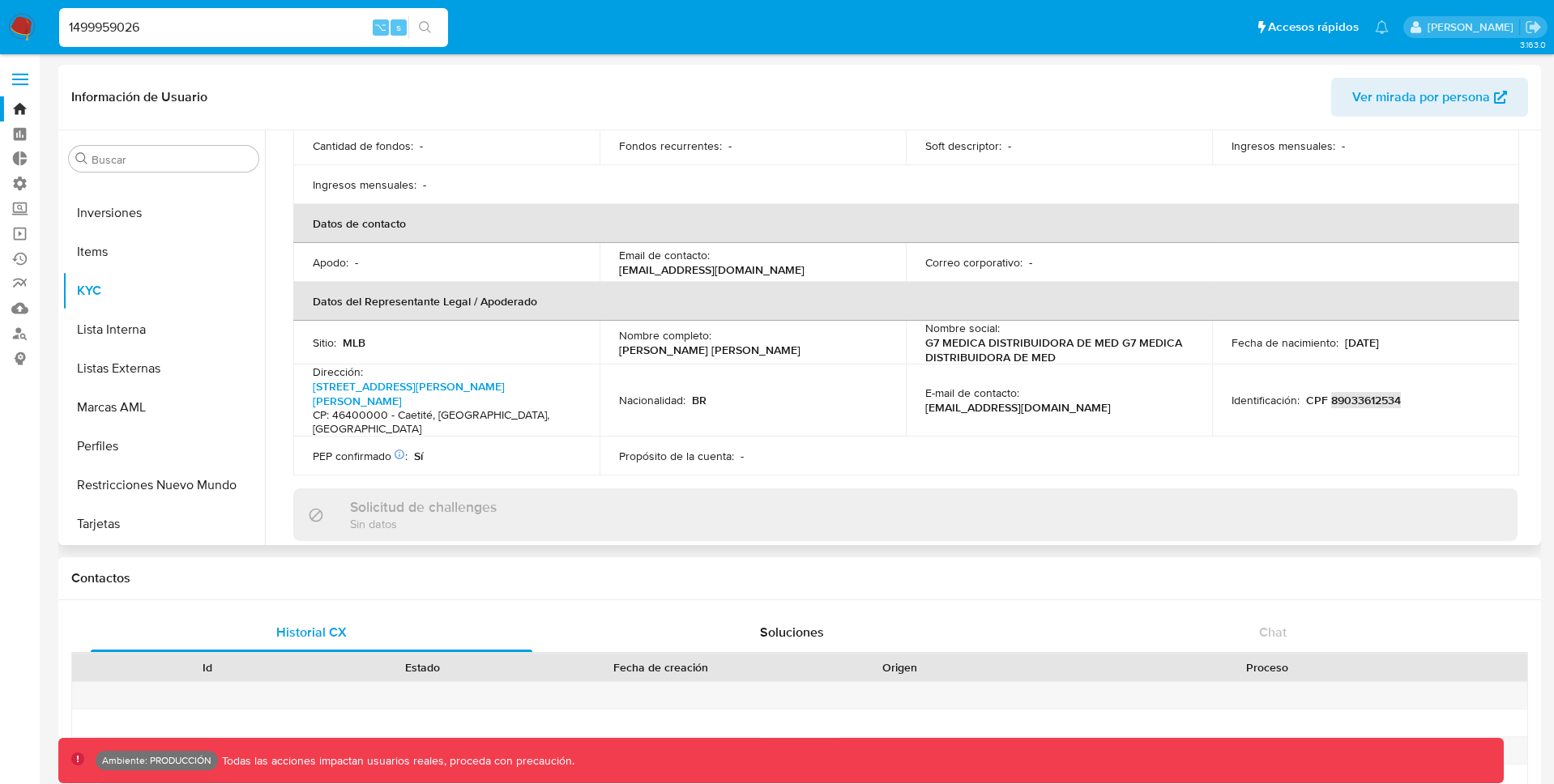
scroll to position [353, 0]
drag, startPoint x: 608, startPoint y: 316, endPoint x: 817, endPoint y: 319, distance: 209.0
click at [817, 321] on td "Nombre completo : [PERSON_NAME] [PERSON_NAME]" at bounding box center [753, 343] width 306 height 44
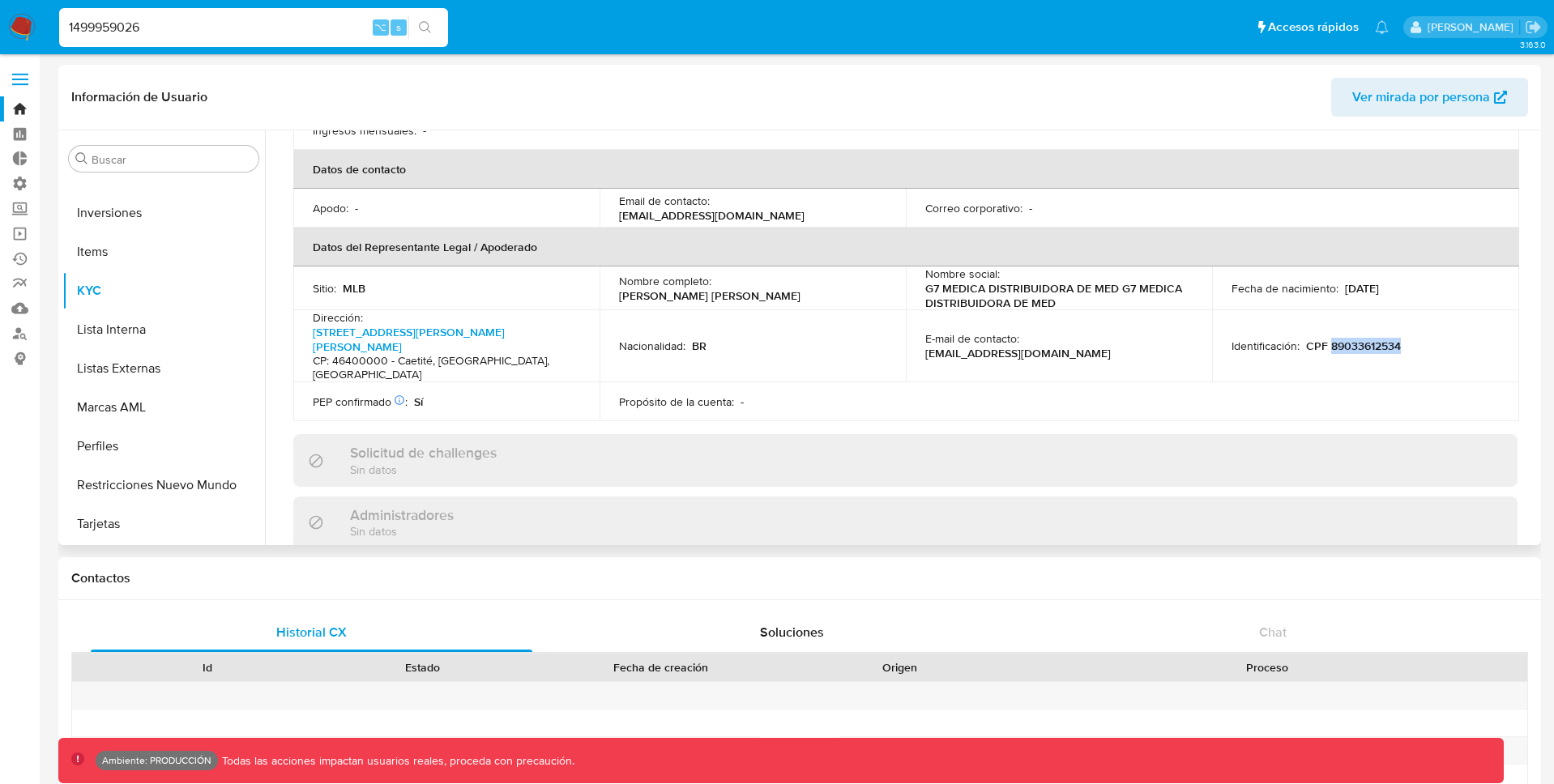
scroll to position [407, 0]
click at [784, 288] on p "[PERSON_NAME] [PERSON_NAME]" at bounding box center [709, 295] width 181 height 15
drag, startPoint x: 823, startPoint y: 269, endPoint x: 650, endPoint y: 268, distance: 173.0
click at [649, 274] on div "Nombre completo : [PERSON_NAME] [PERSON_NAME]" at bounding box center [753, 287] width 268 height 29
drag, startPoint x: 1303, startPoint y: 298, endPoint x: 1400, endPoint y: 297, distance: 97.0
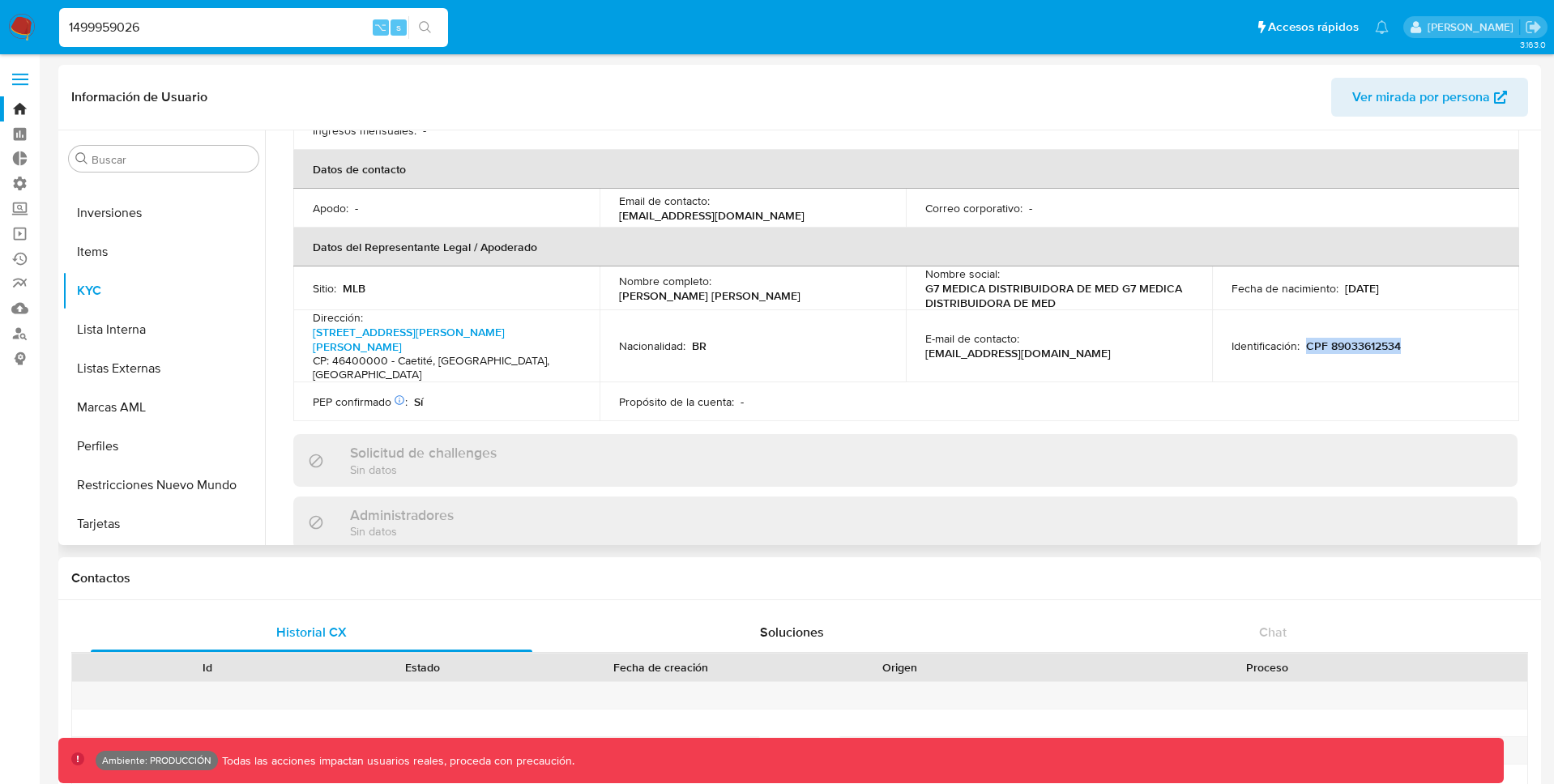
click at [1400, 338] on div "Identificación : CPF 89033612534" at bounding box center [1366, 345] width 268 height 15
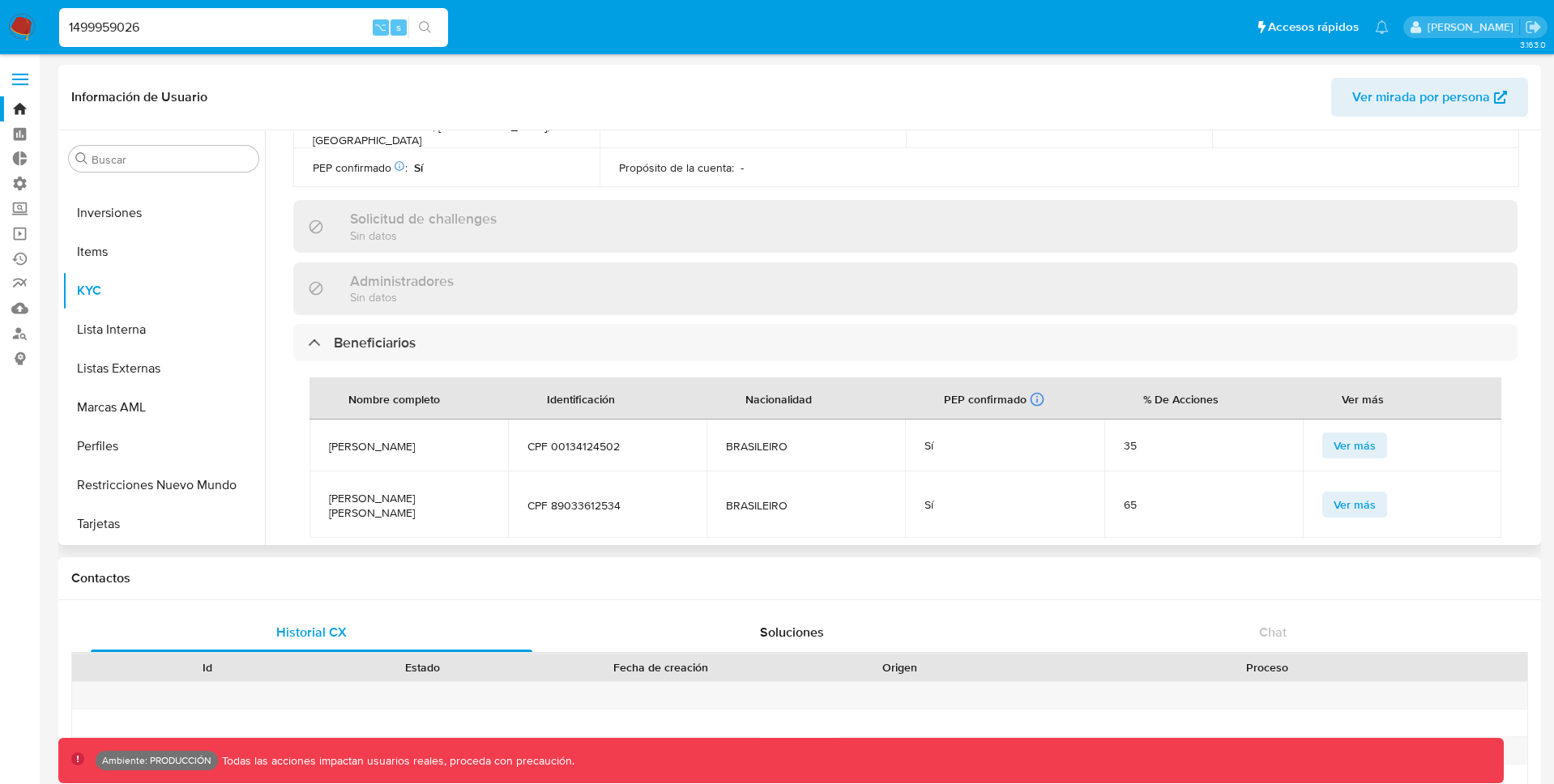
scroll to position [675, 0]
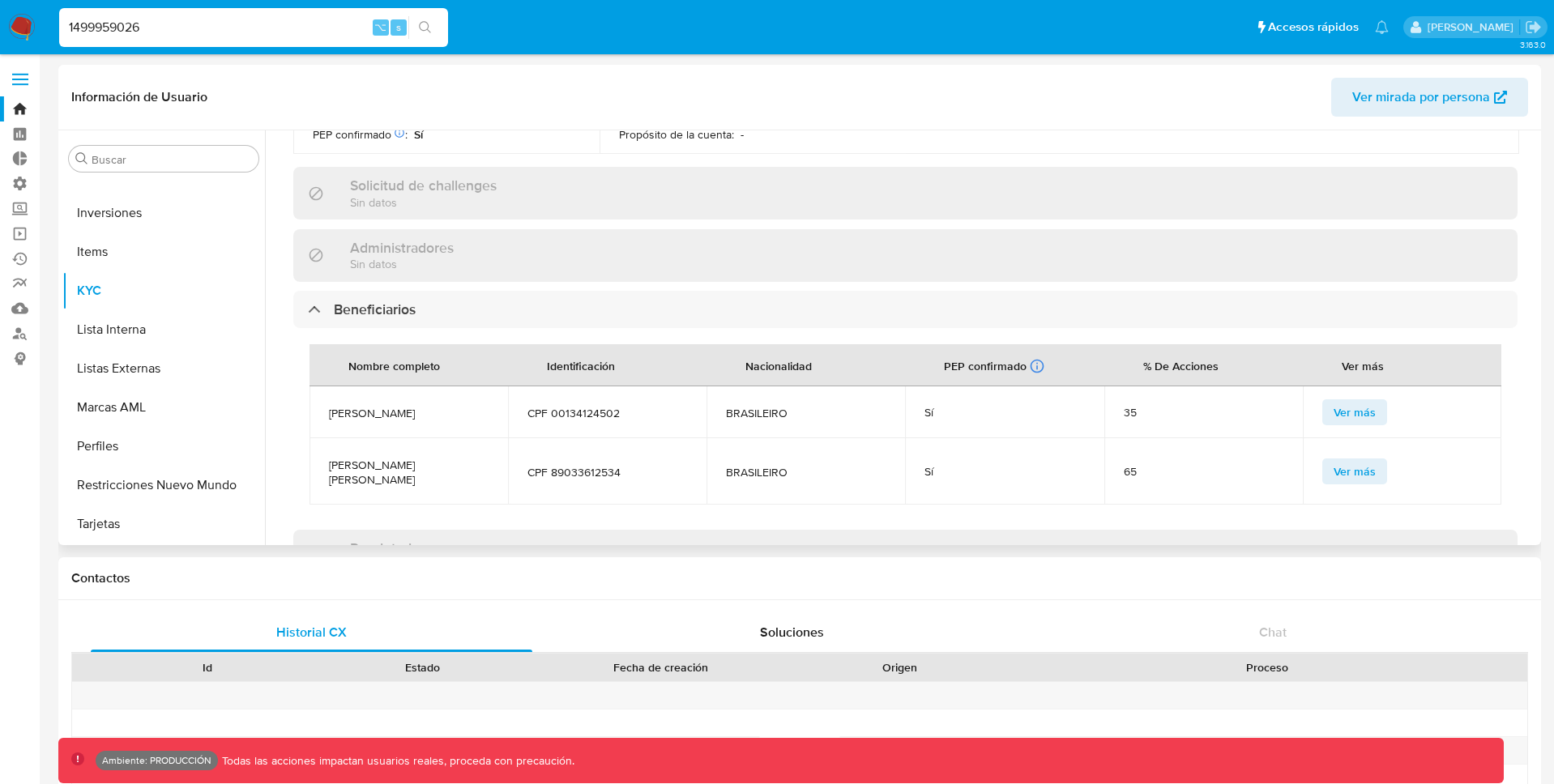
click at [576, 465] on span "CPF 89033612534" at bounding box center [607, 472] width 160 height 15
click at [418, 458] on span "[PERSON_NAME] [PERSON_NAME]" at bounding box center [409, 472] width 160 height 29
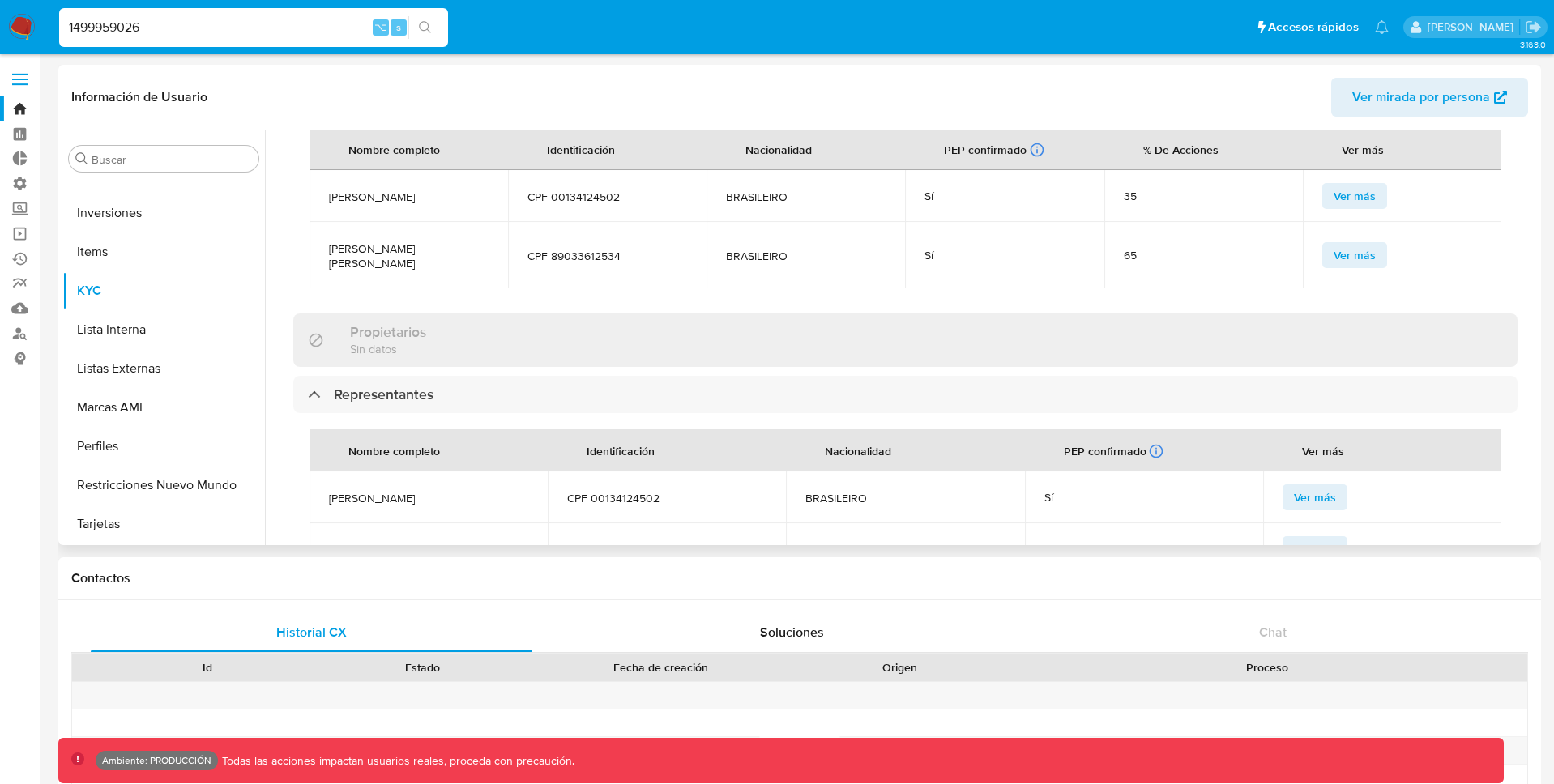
scroll to position [952, 0]
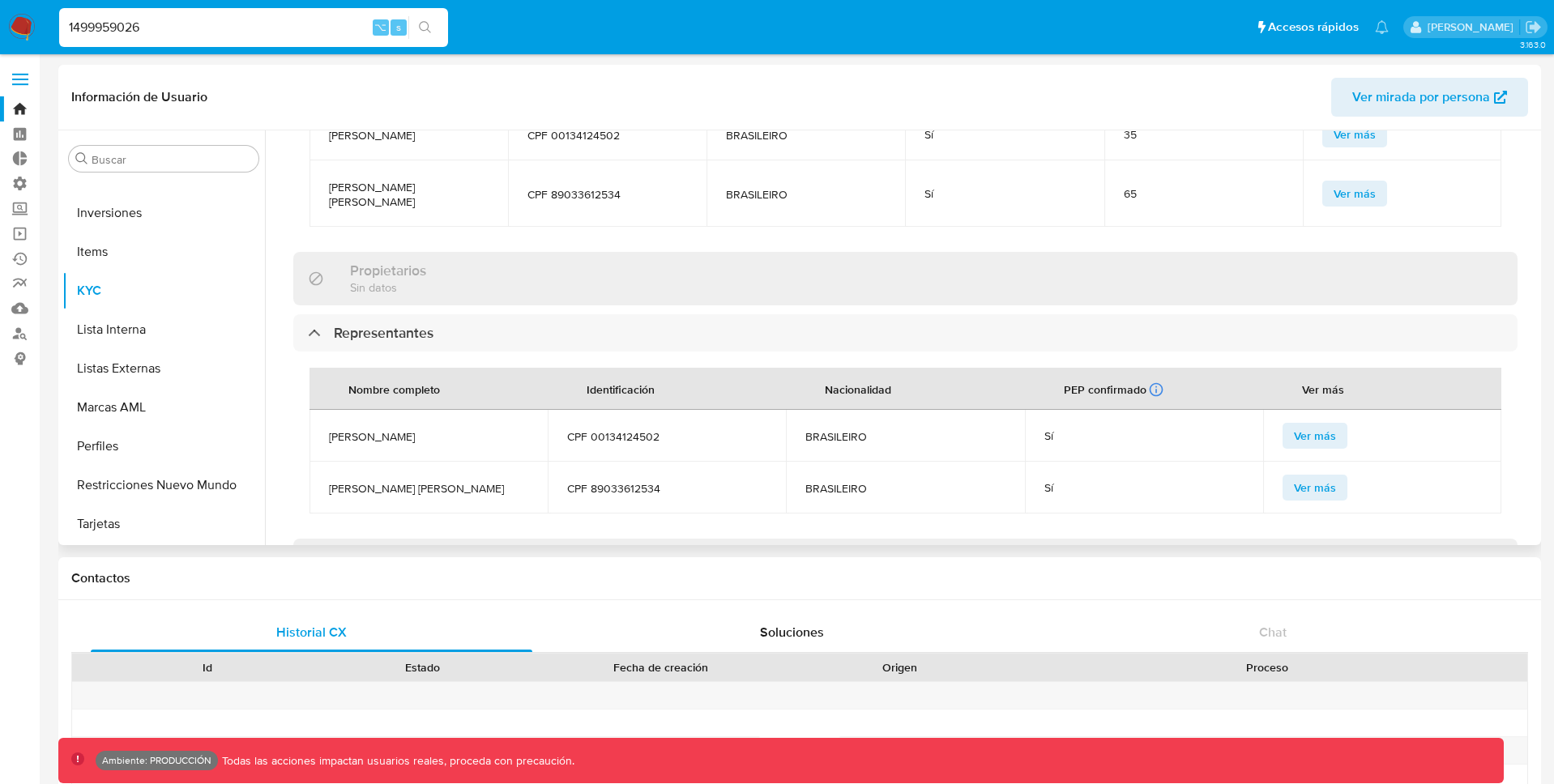
click at [600, 462] on td "CPF 89033612534" at bounding box center [666, 488] width 238 height 52
click at [452, 481] on span "[PERSON_NAME] [PERSON_NAME]" at bounding box center [428, 488] width 199 height 15
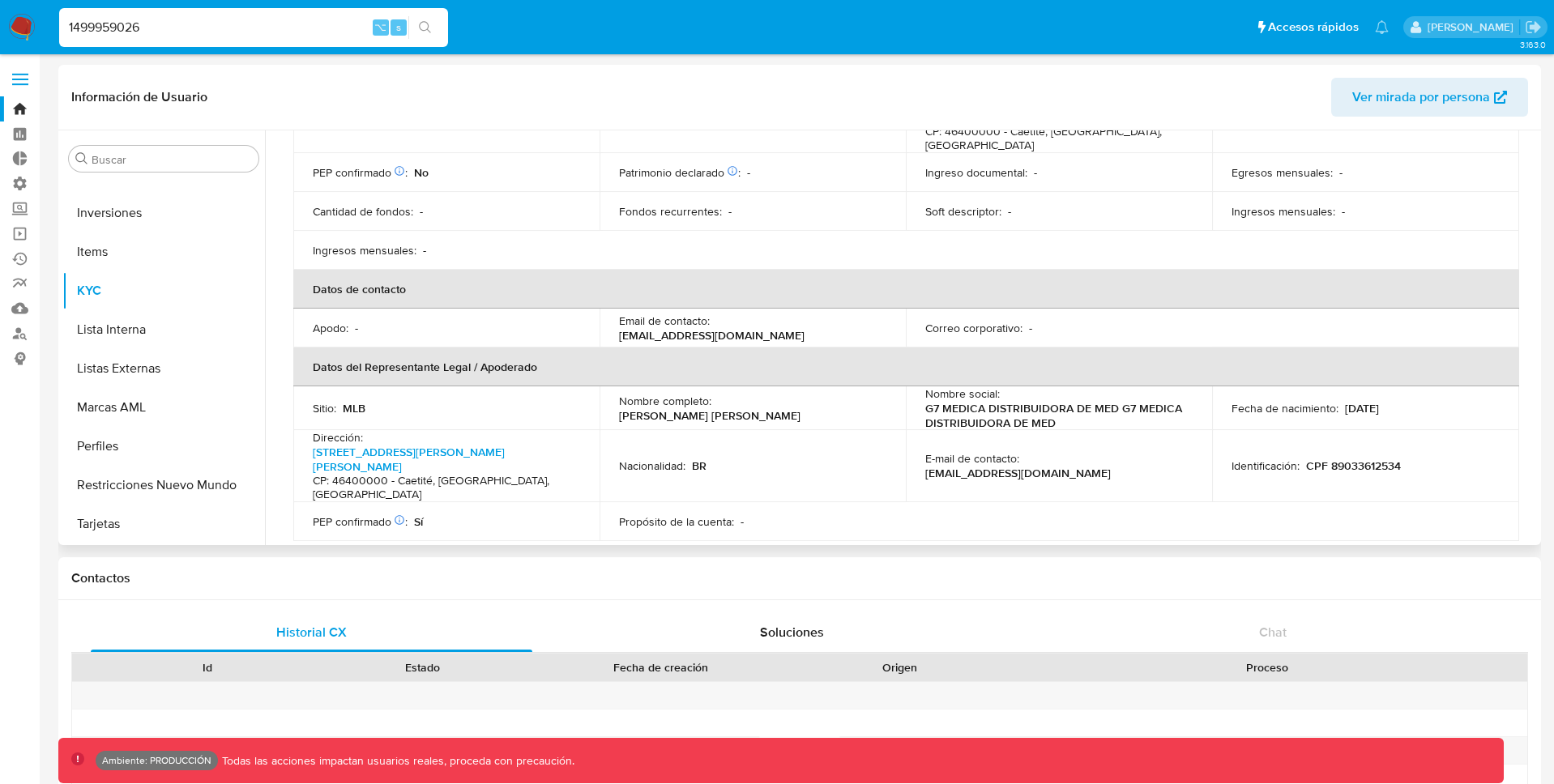
scroll to position [307, 0]
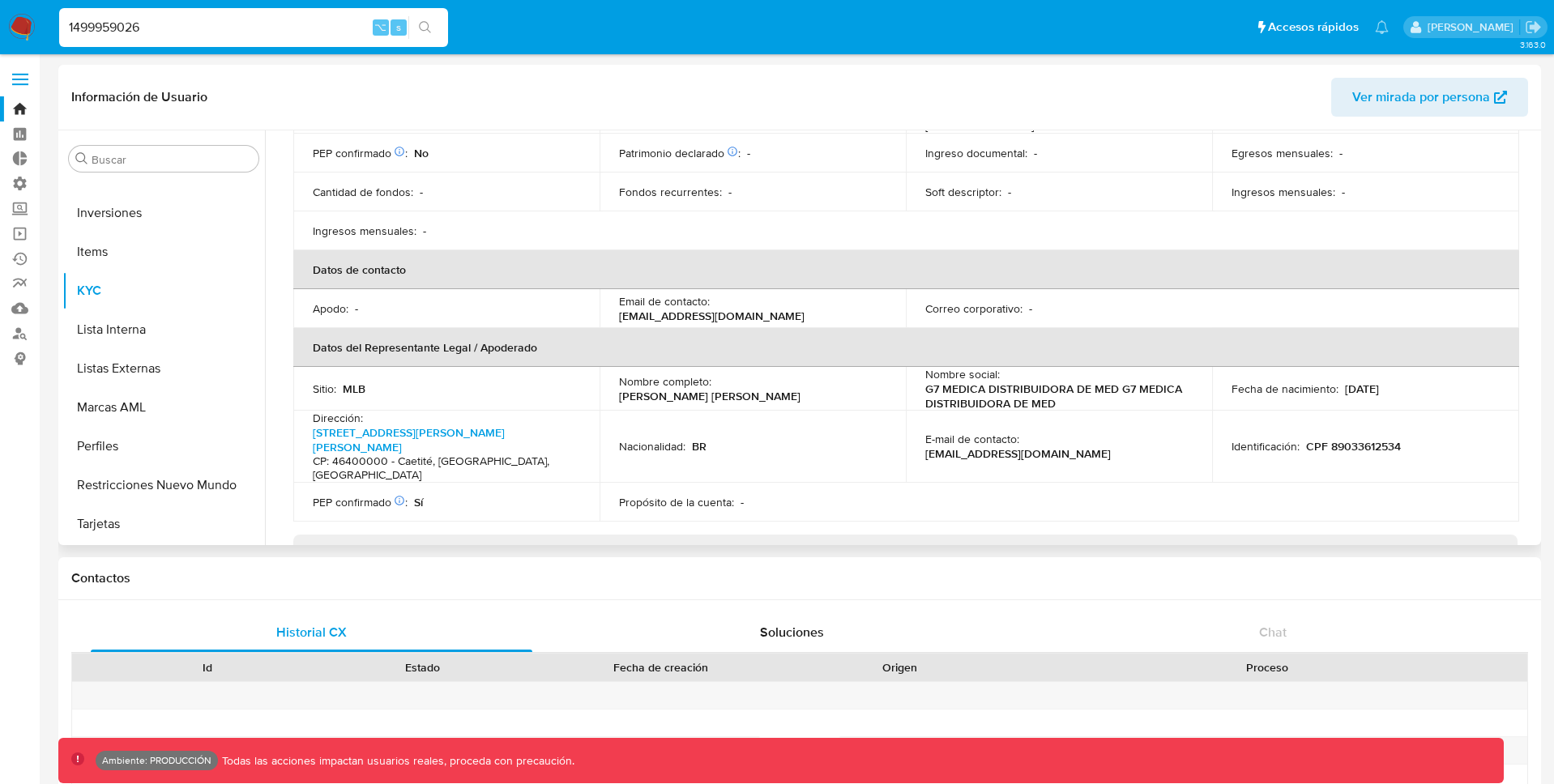
click at [1378, 439] on p "CPF 89033612534" at bounding box center [1354, 446] width 95 height 15
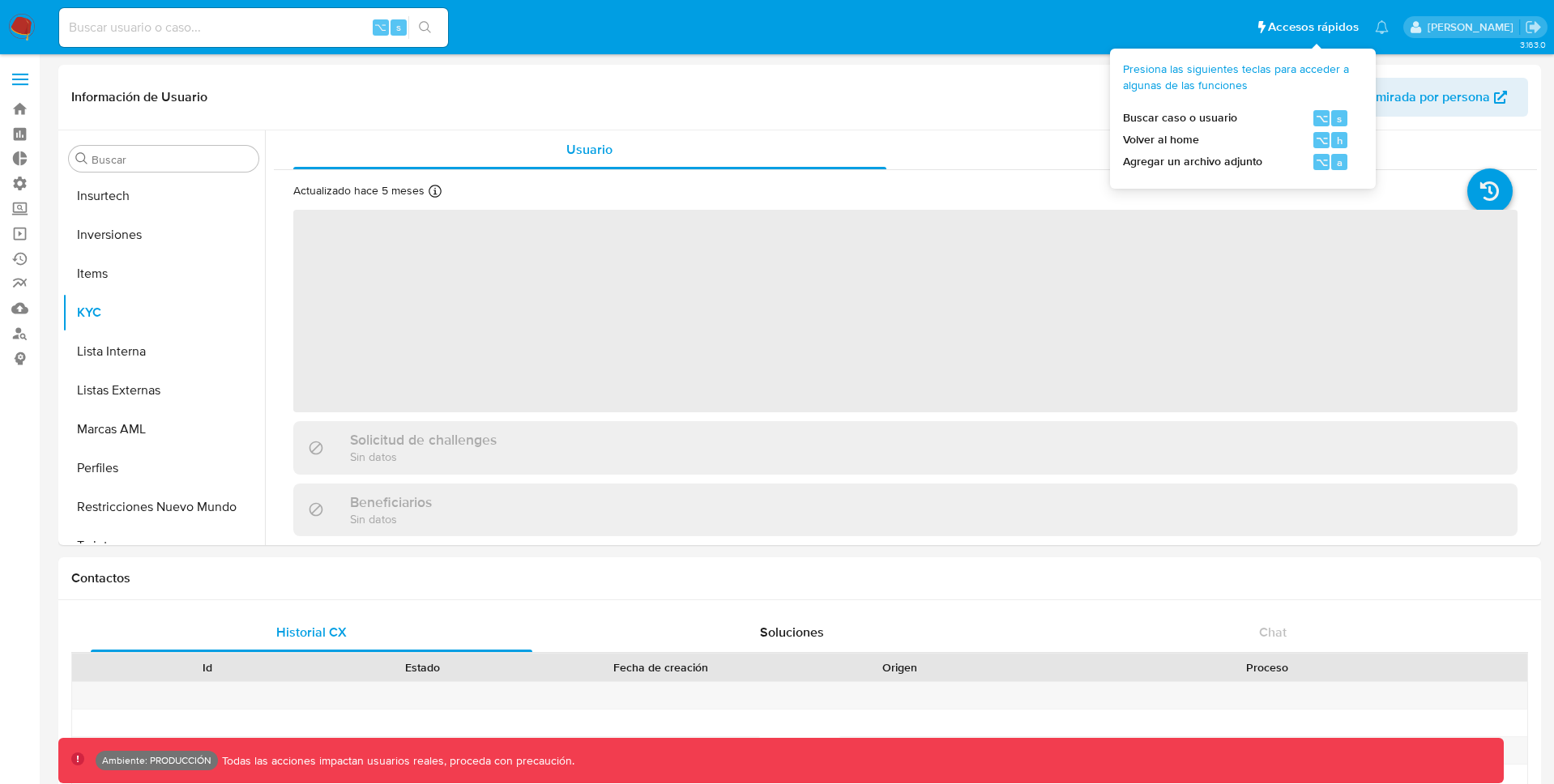
scroll to position [878, 0]
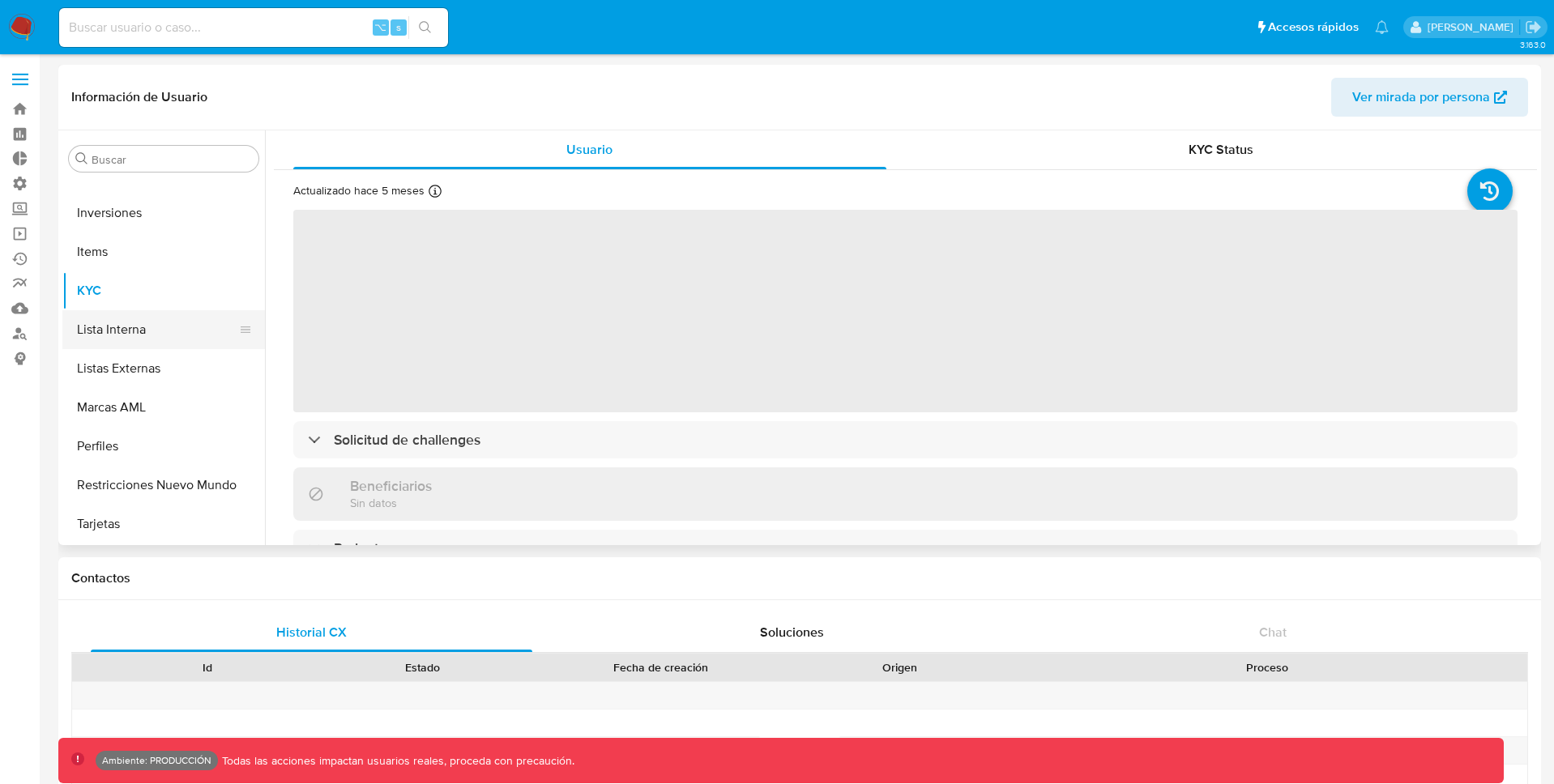
select select "10"
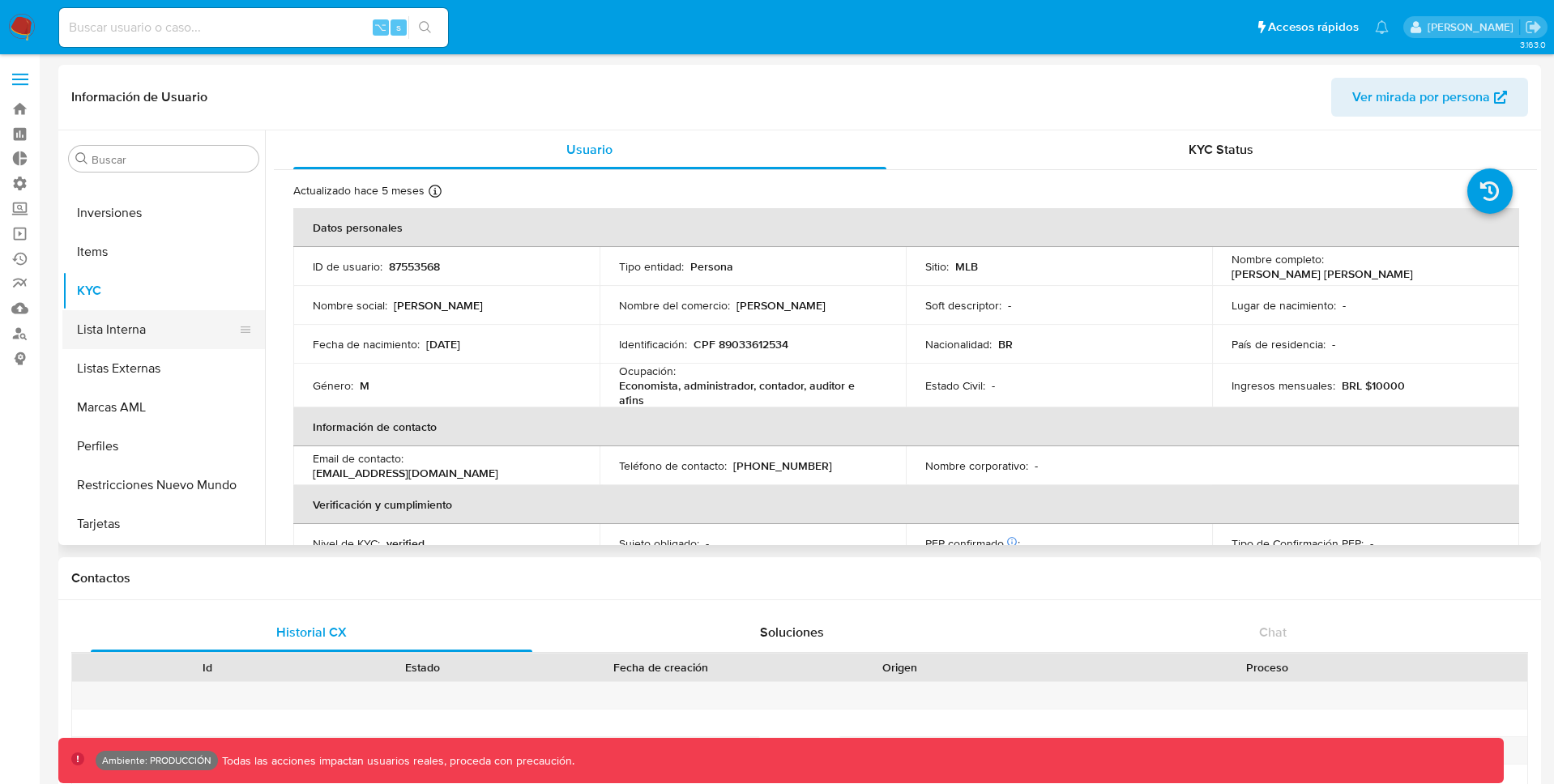
click at [139, 330] on button "Lista Interna" at bounding box center [157, 329] width 189 height 39
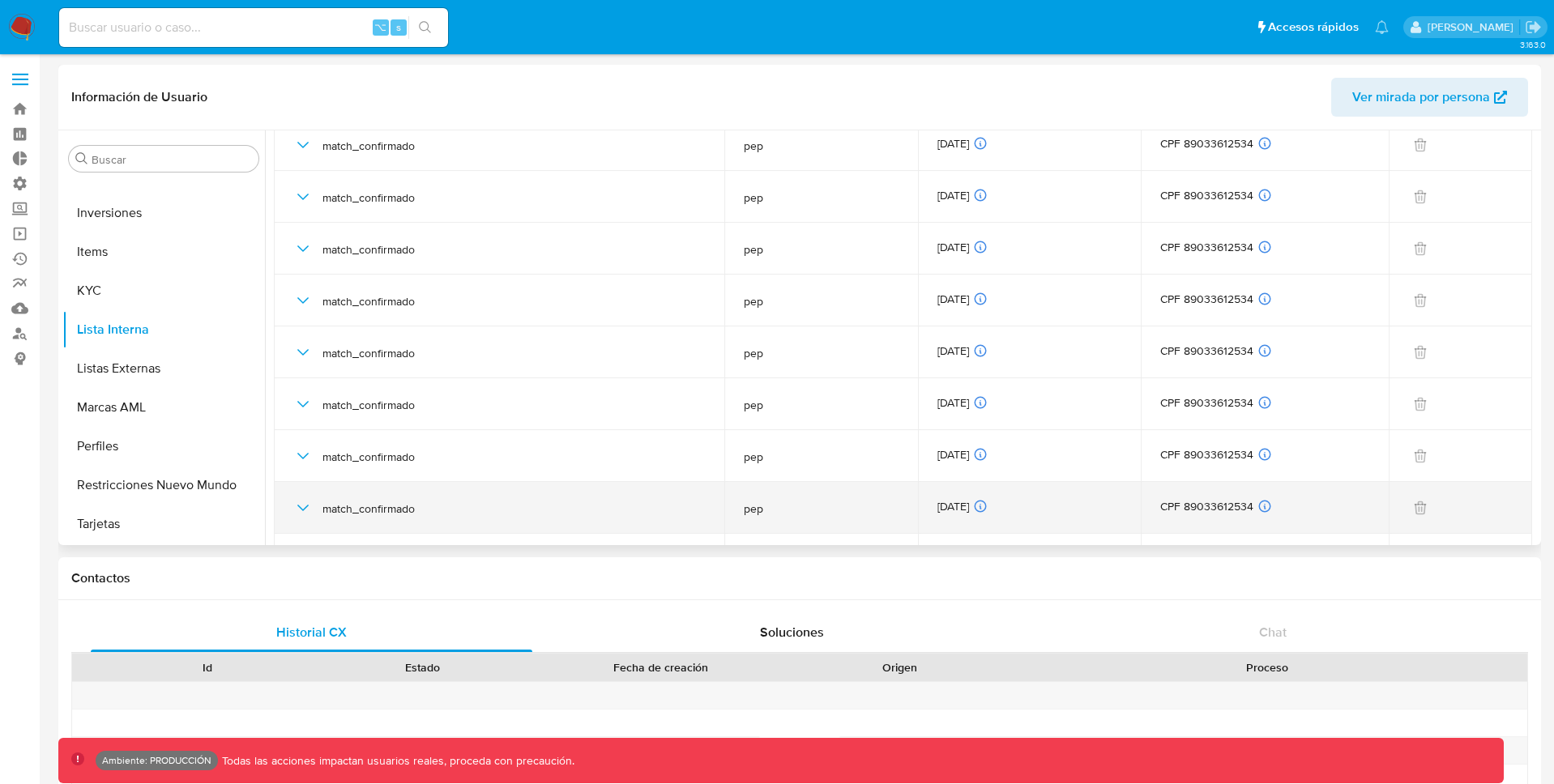
scroll to position [968, 0]
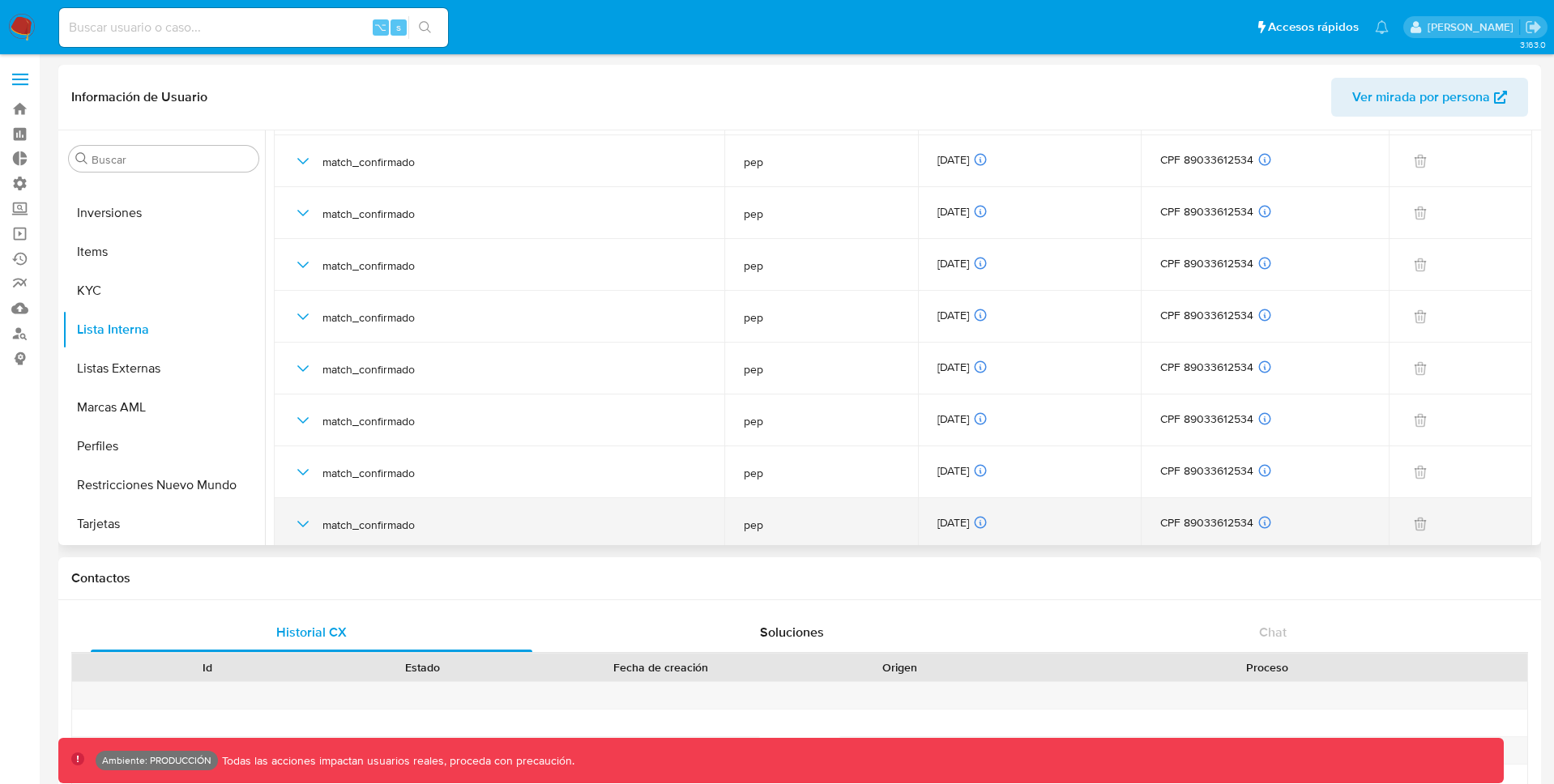
click at [299, 519] on icon "button" at bounding box center [303, 524] width 20 height 20
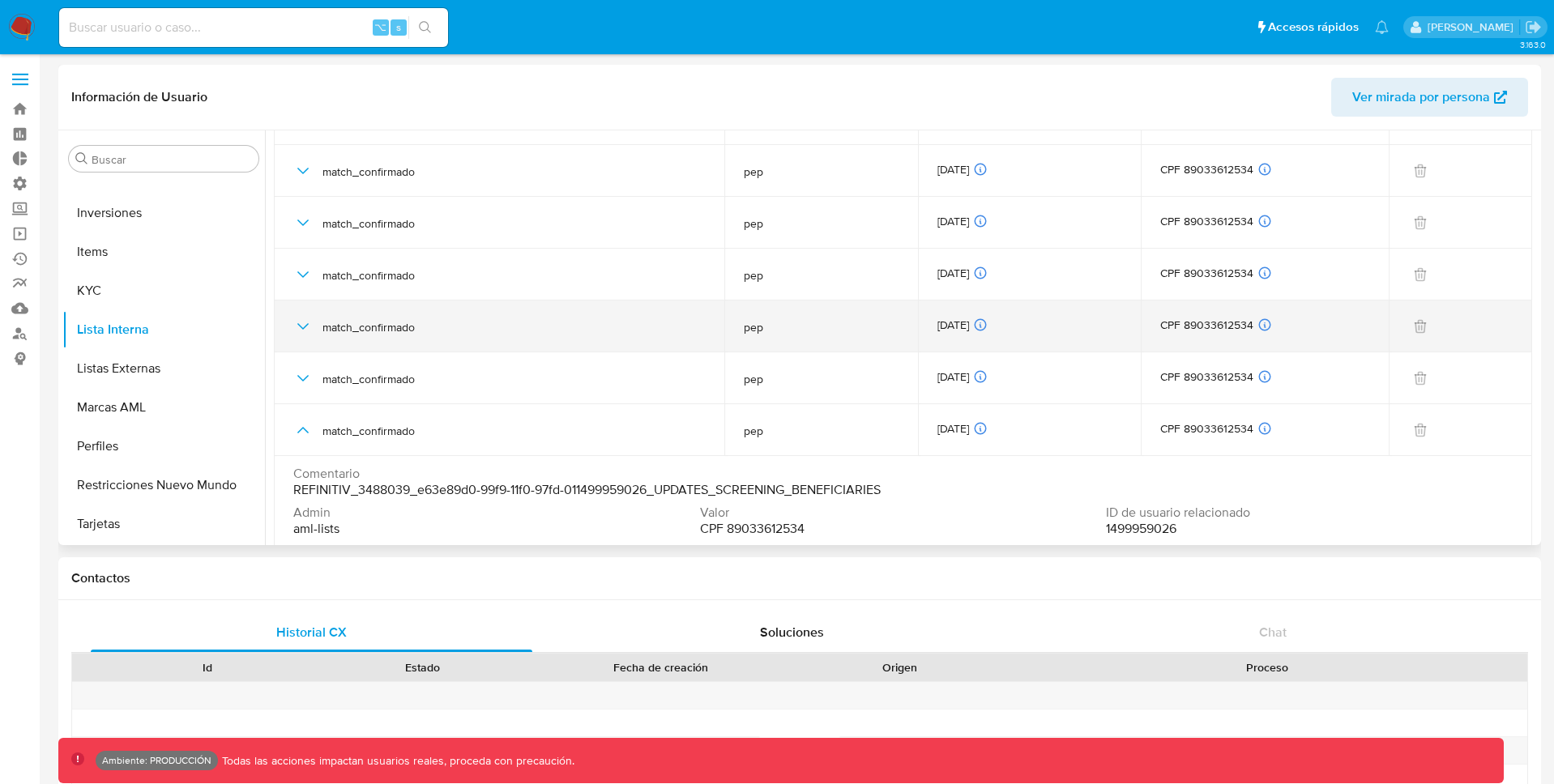
scroll to position [1146, 0]
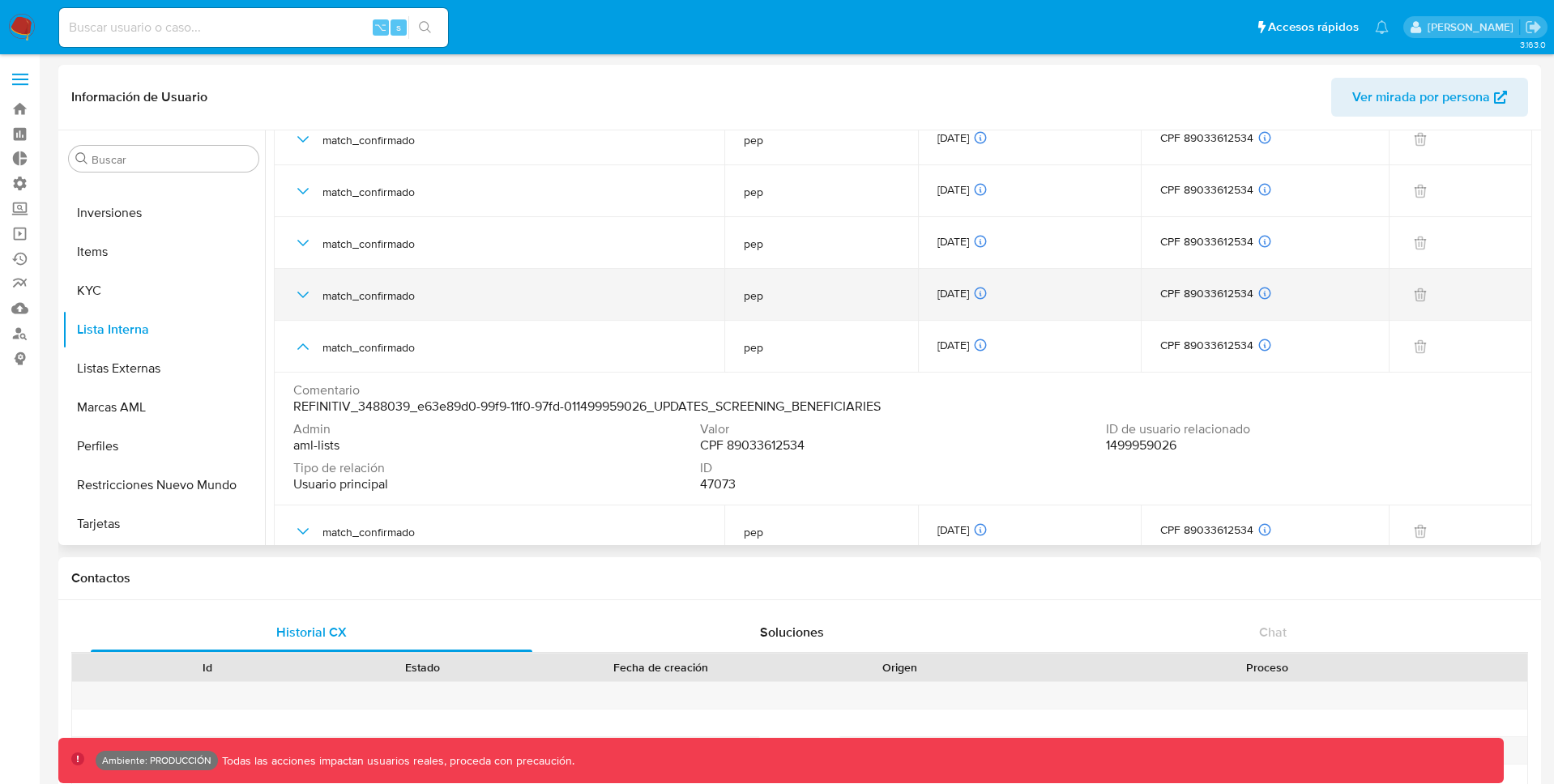
click at [301, 287] on icon "button" at bounding box center [303, 295] width 20 height 20
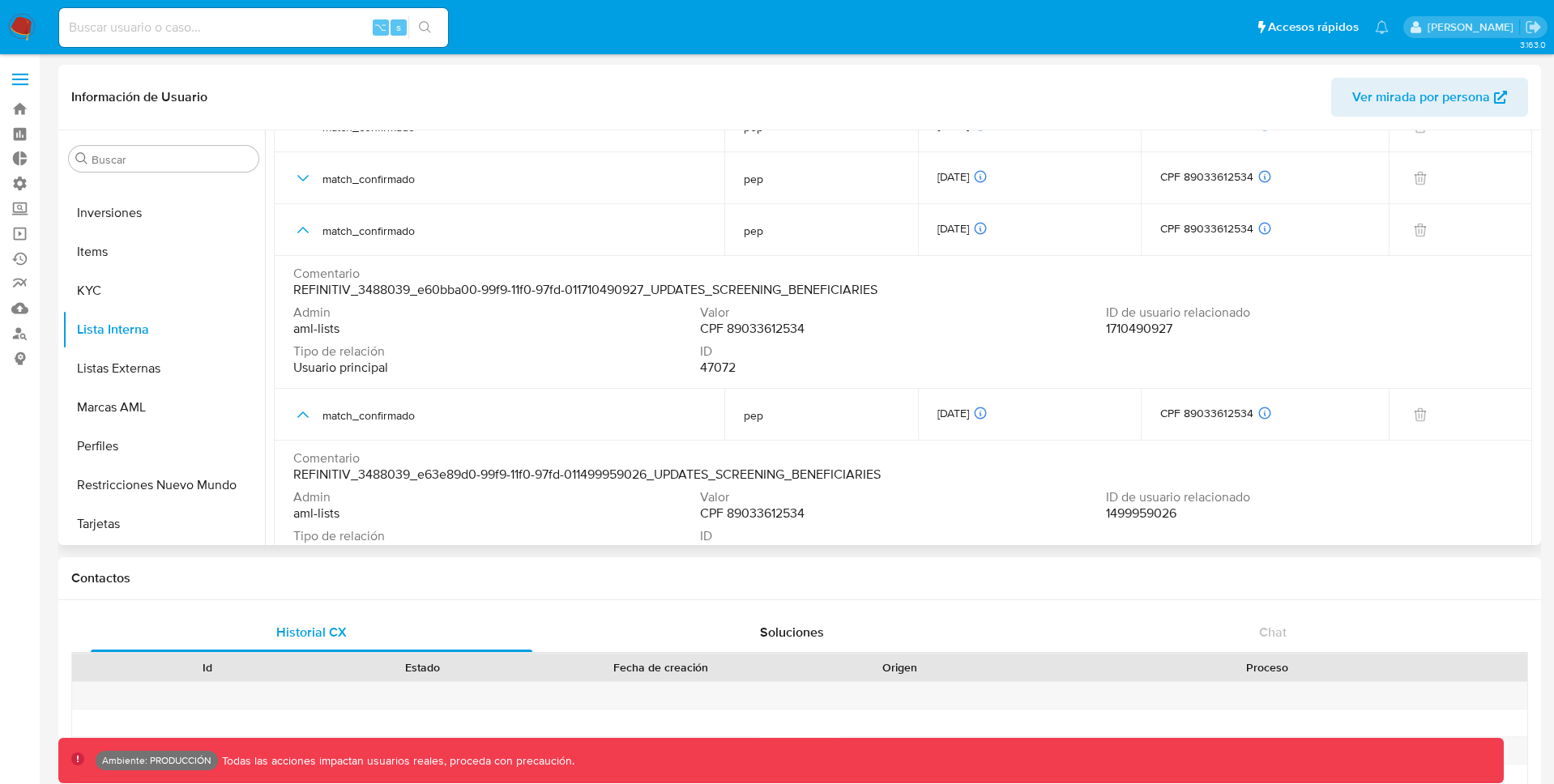
scroll to position [1210, 0]
click at [781, 327] on span "CPF 89033612534" at bounding box center [752, 329] width 104 height 16
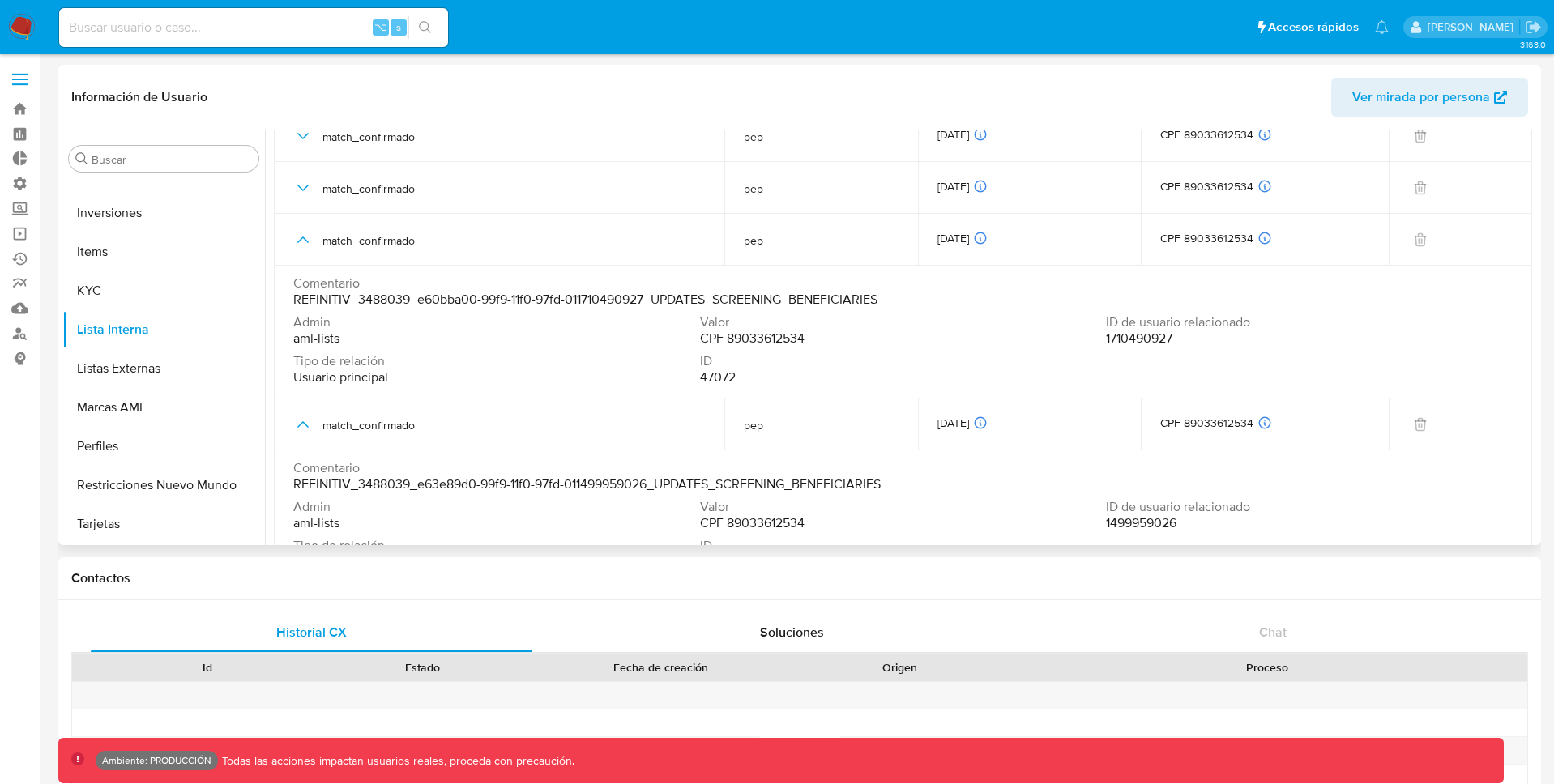
scroll to position [1202, 0]
click at [764, 303] on span "REFINITIV_3488039_e60bba00-99f9-11f0-97fd-011710490927_UPDATES_SCREENING_BENEFI…" at bounding box center [585, 297] width 584 height 16
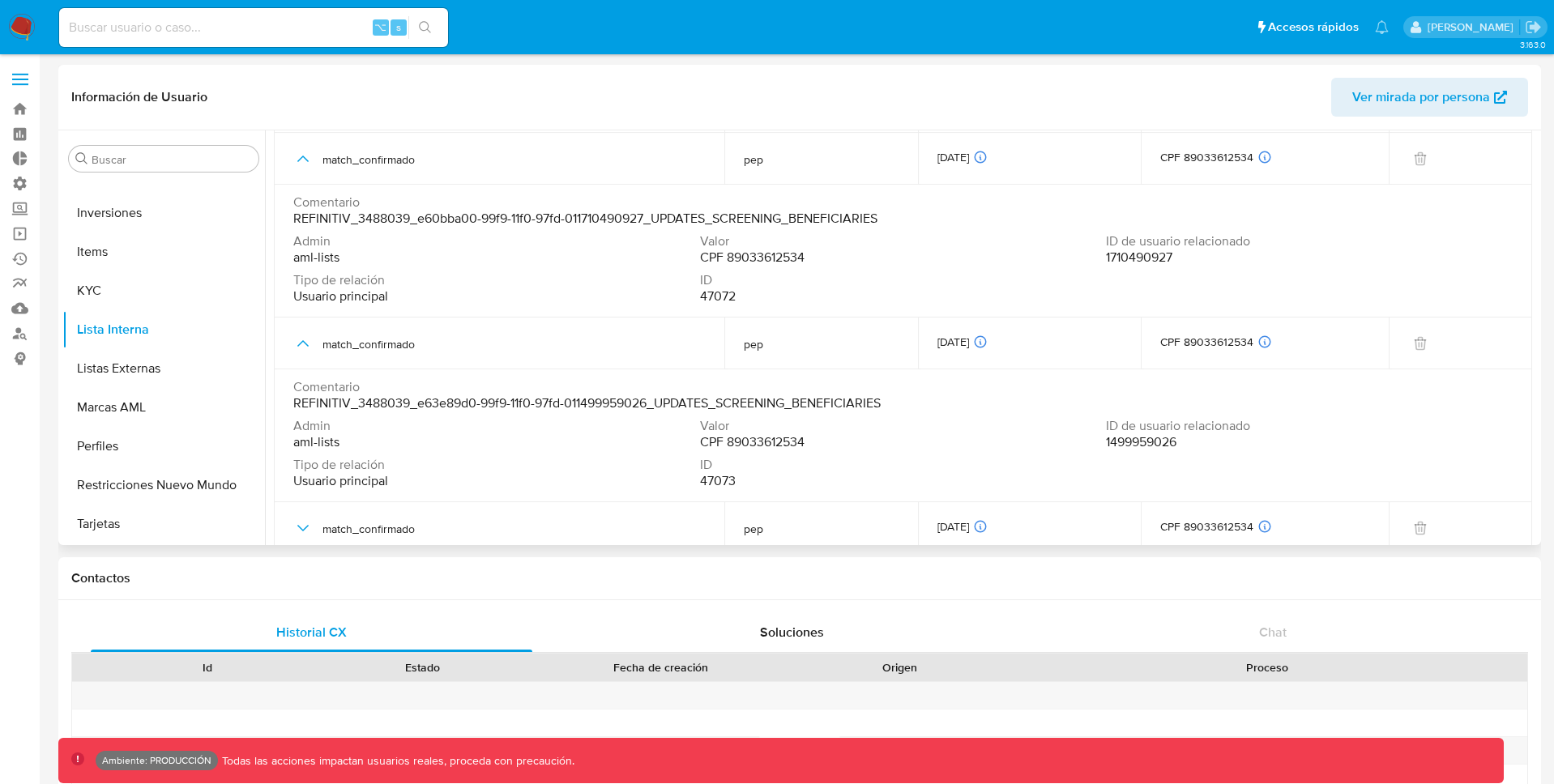
scroll to position [1294, 0]
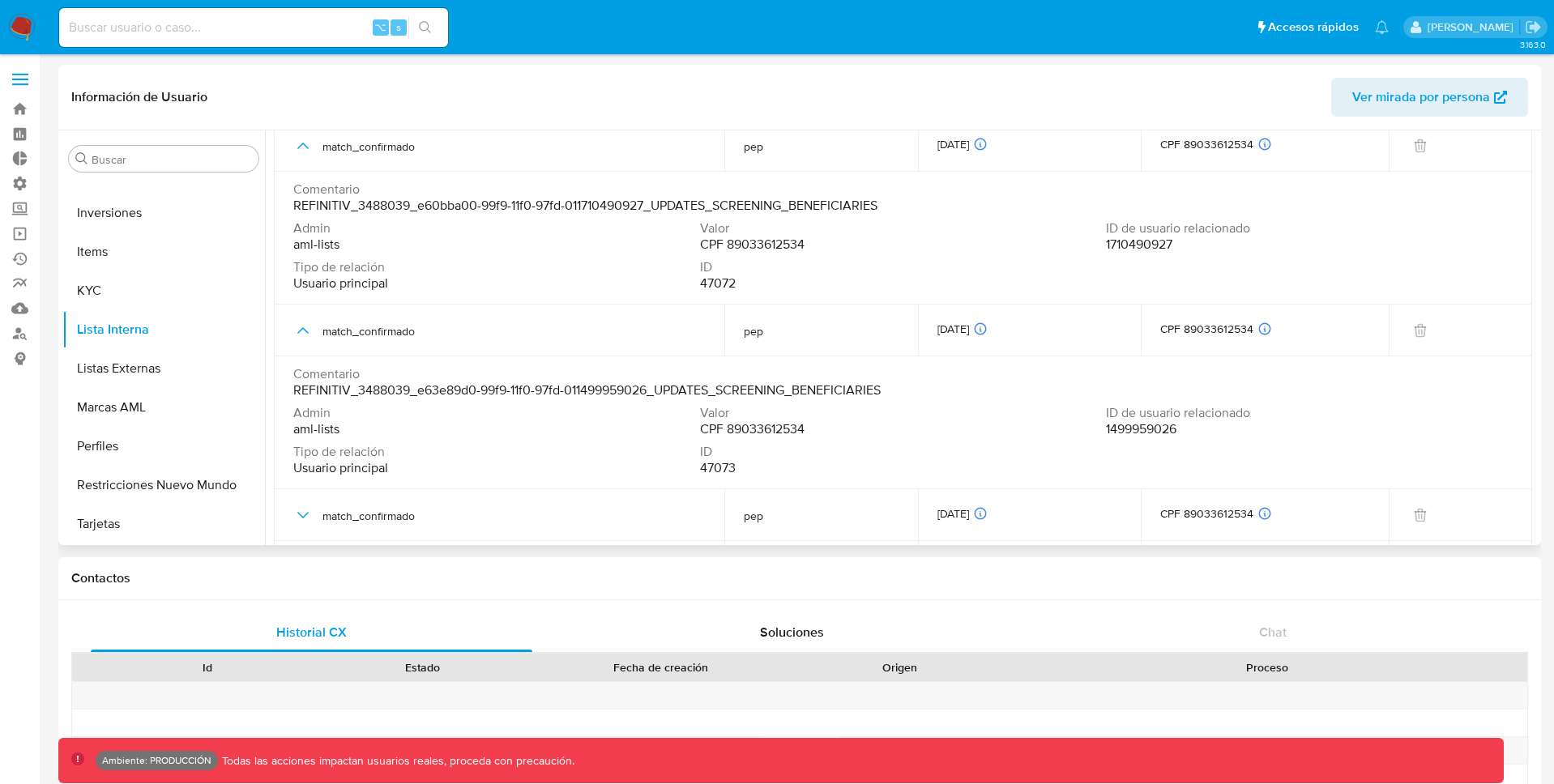
click at [1148, 425] on span "1499959026" at bounding box center [1140, 429] width 70 height 16
click at [1144, 430] on span "1499959026" at bounding box center [1140, 429] width 70 height 16
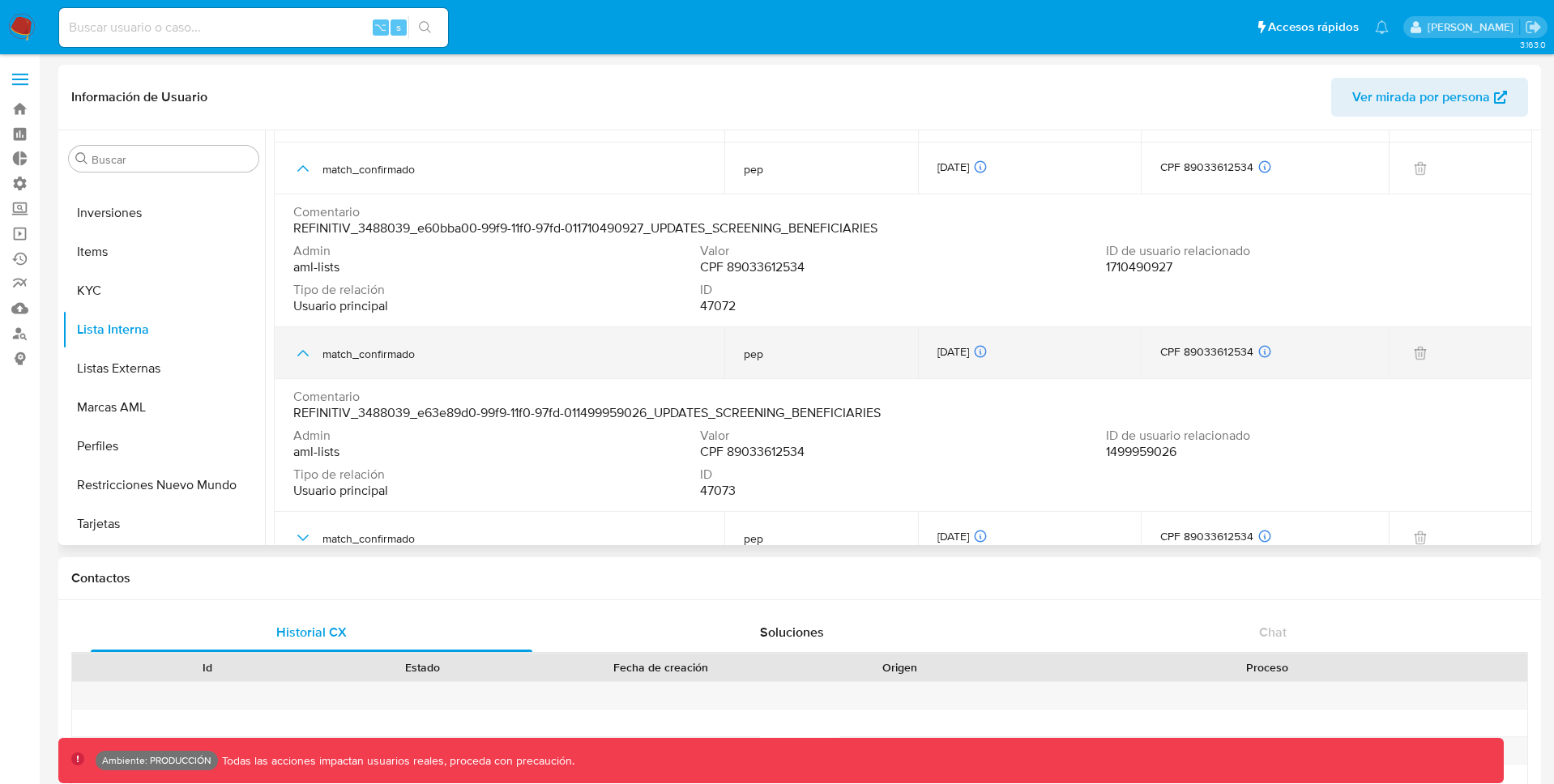
scroll to position [1245, 0]
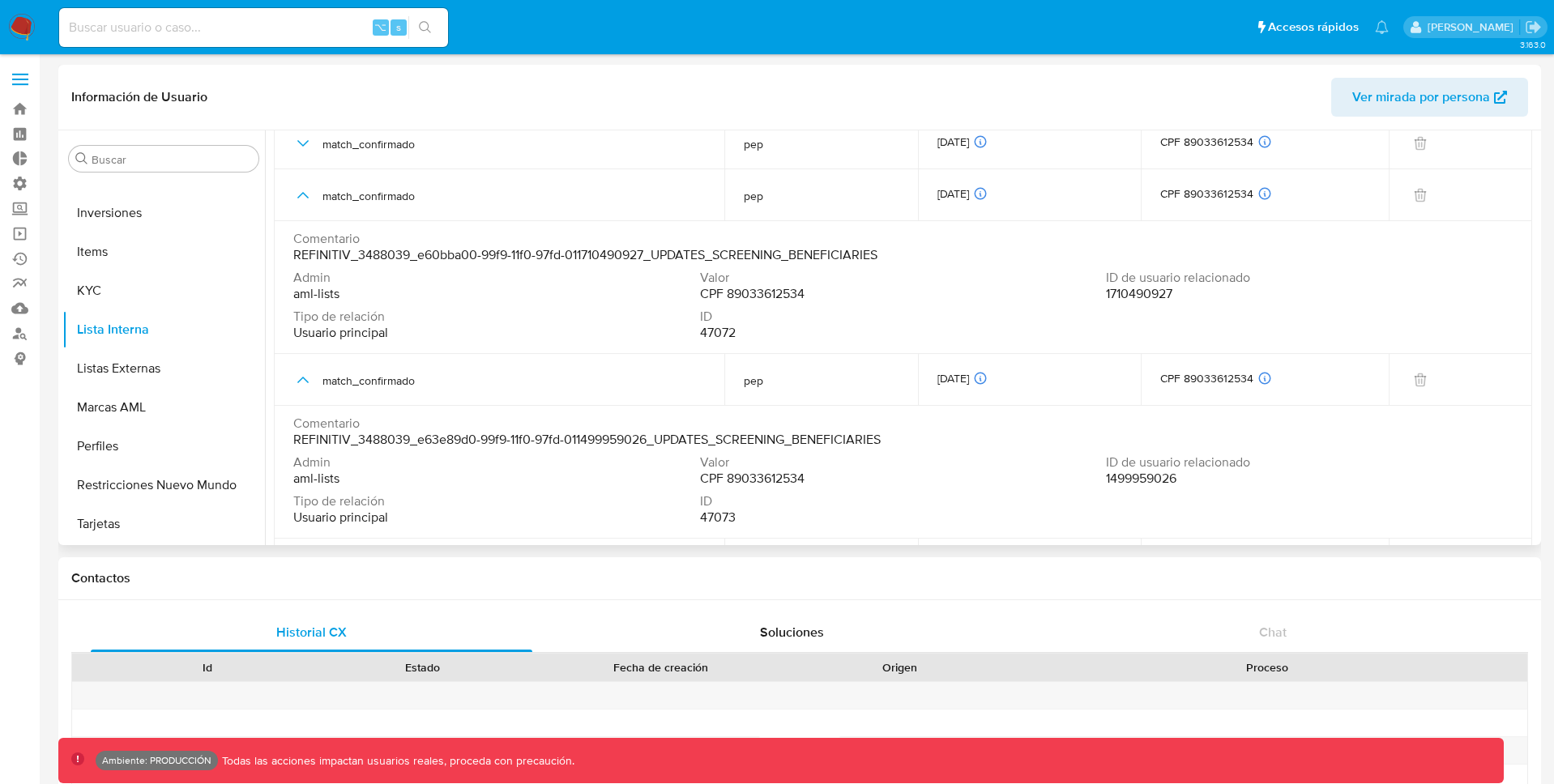
click at [1161, 487] on div "Admin aml-lists Valor CPF 89033612534 ID de usuario relacionado 1499959026 Tipo…" at bounding box center [903, 493] width 1220 height 77
click at [1145, 296] on span "1710490927" at bounding box center [1138, 293] width 66 height 16
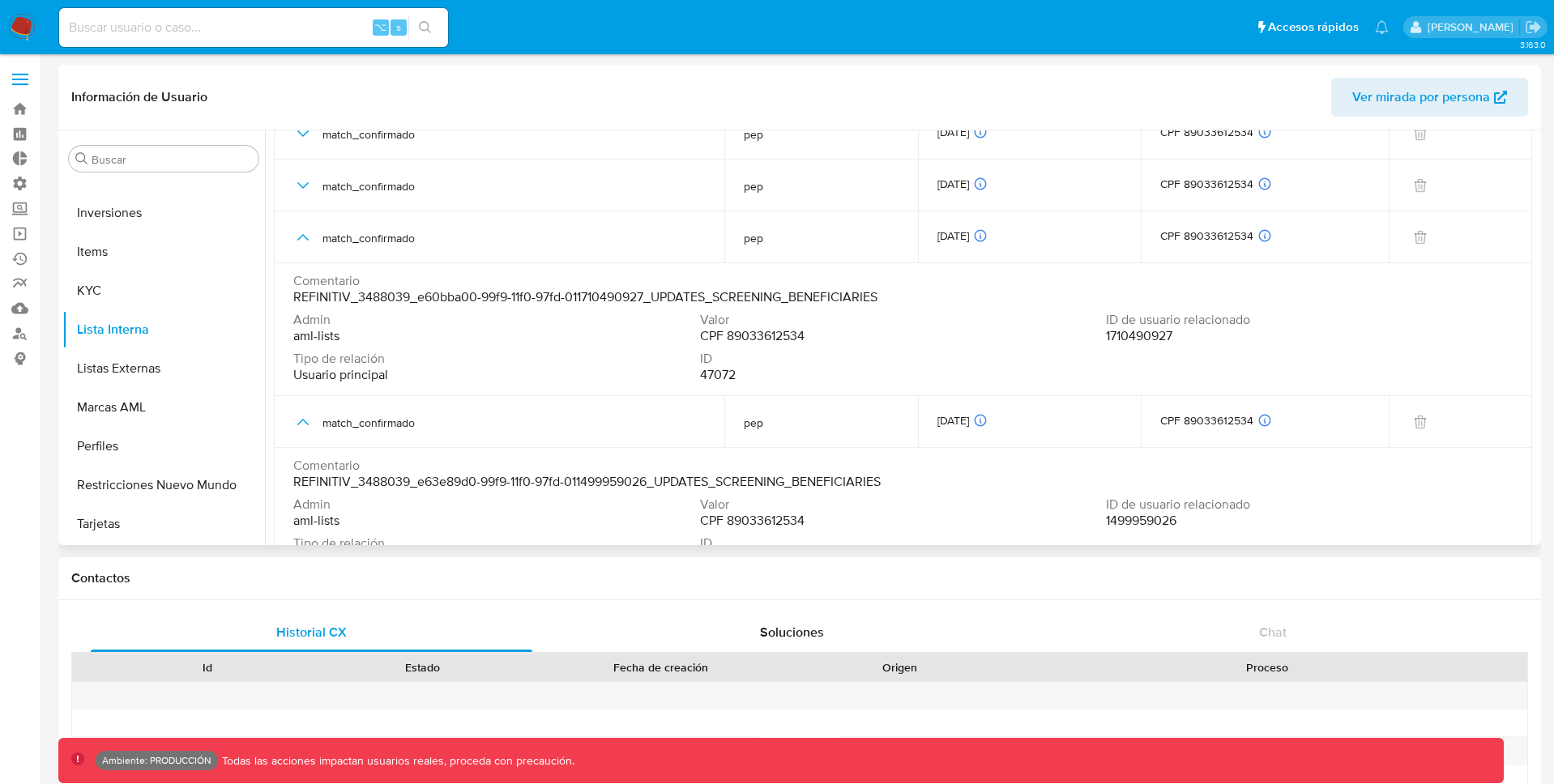
scroll to position [1201, 0]
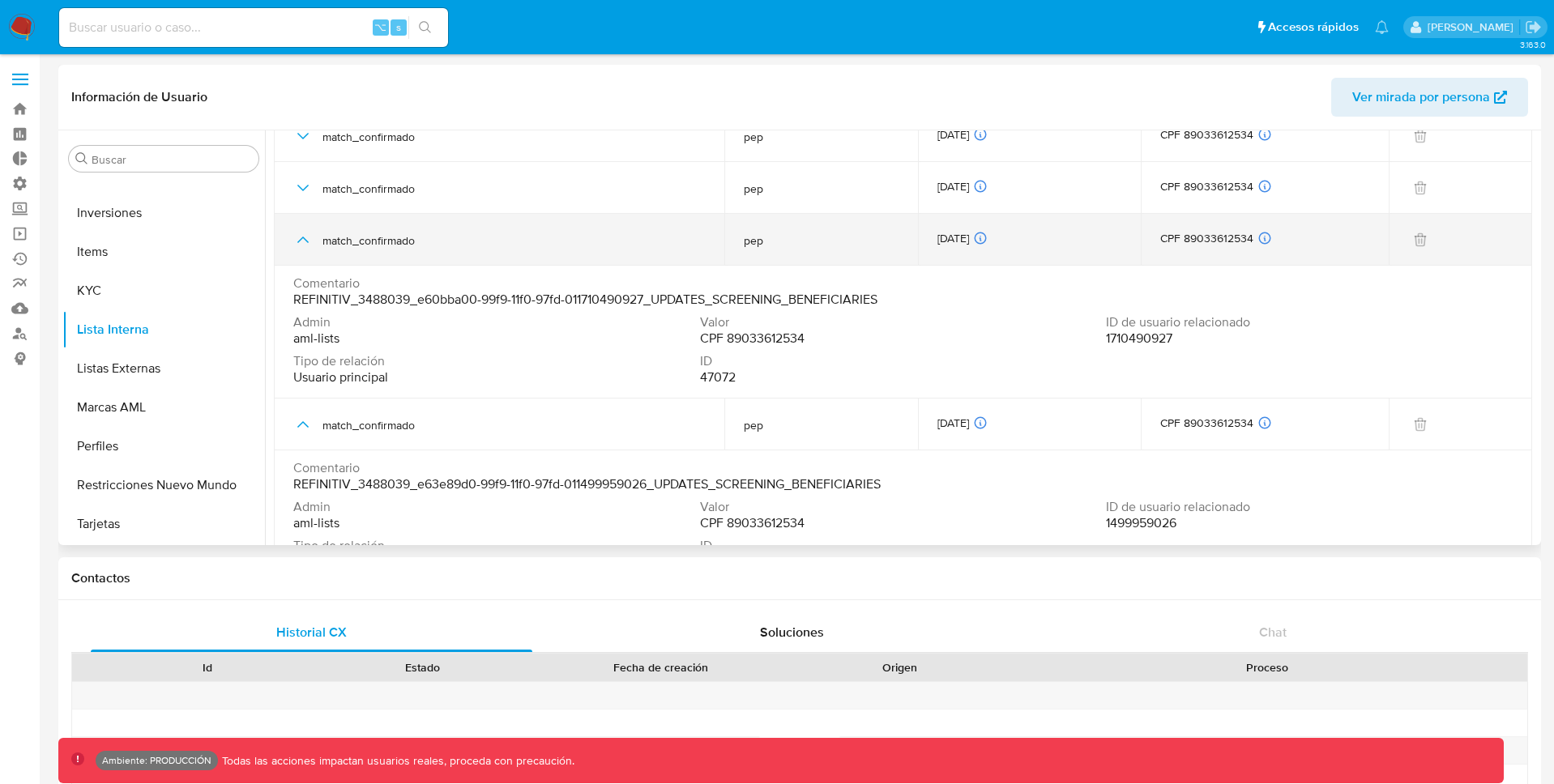
click at [300, 239] on icon "button" at bounding box center [302, 240] width 11 height 7
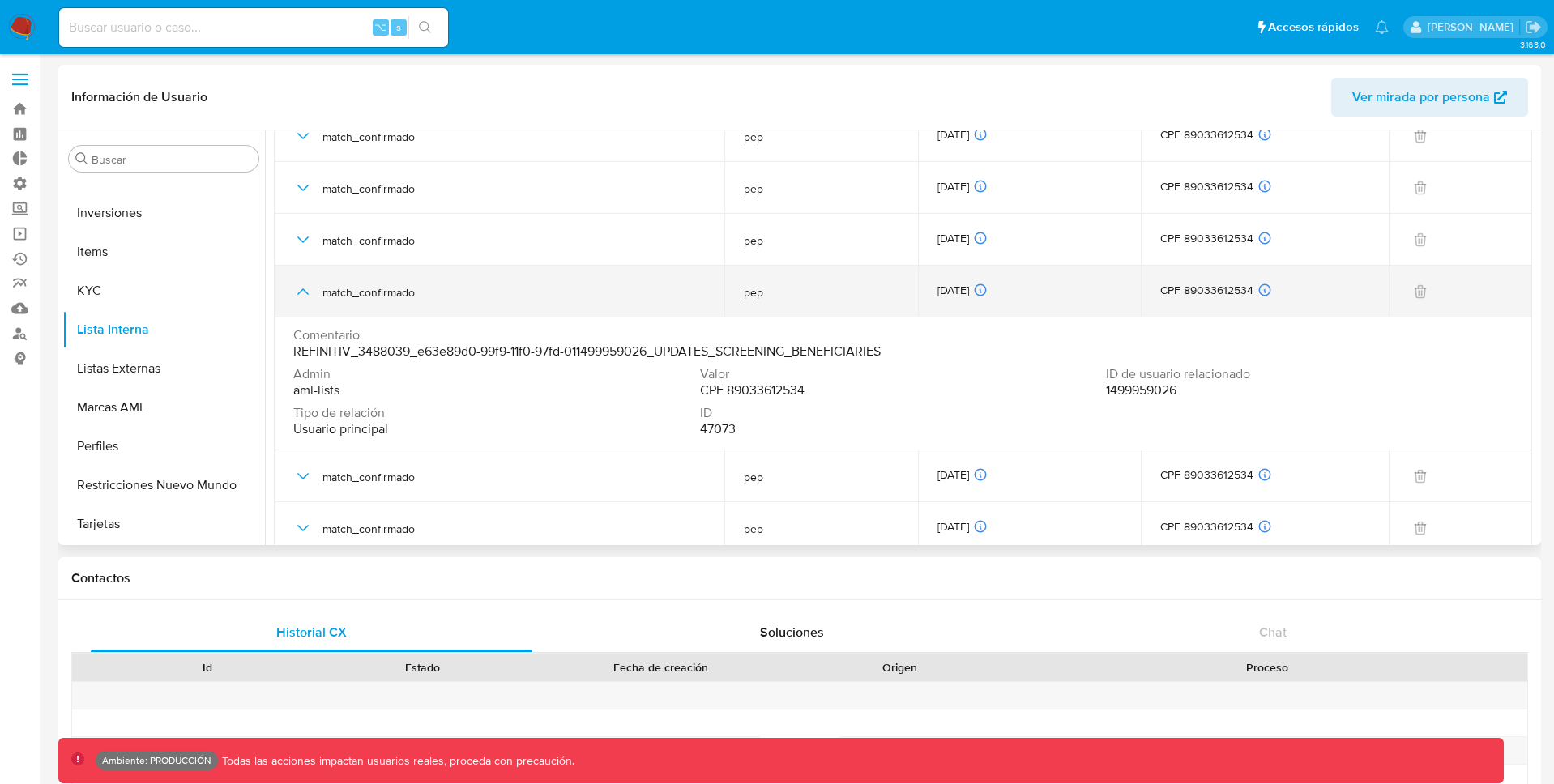
click at [303, 287] on icon "button" at bounding box center [303, 291] width 20 height 20
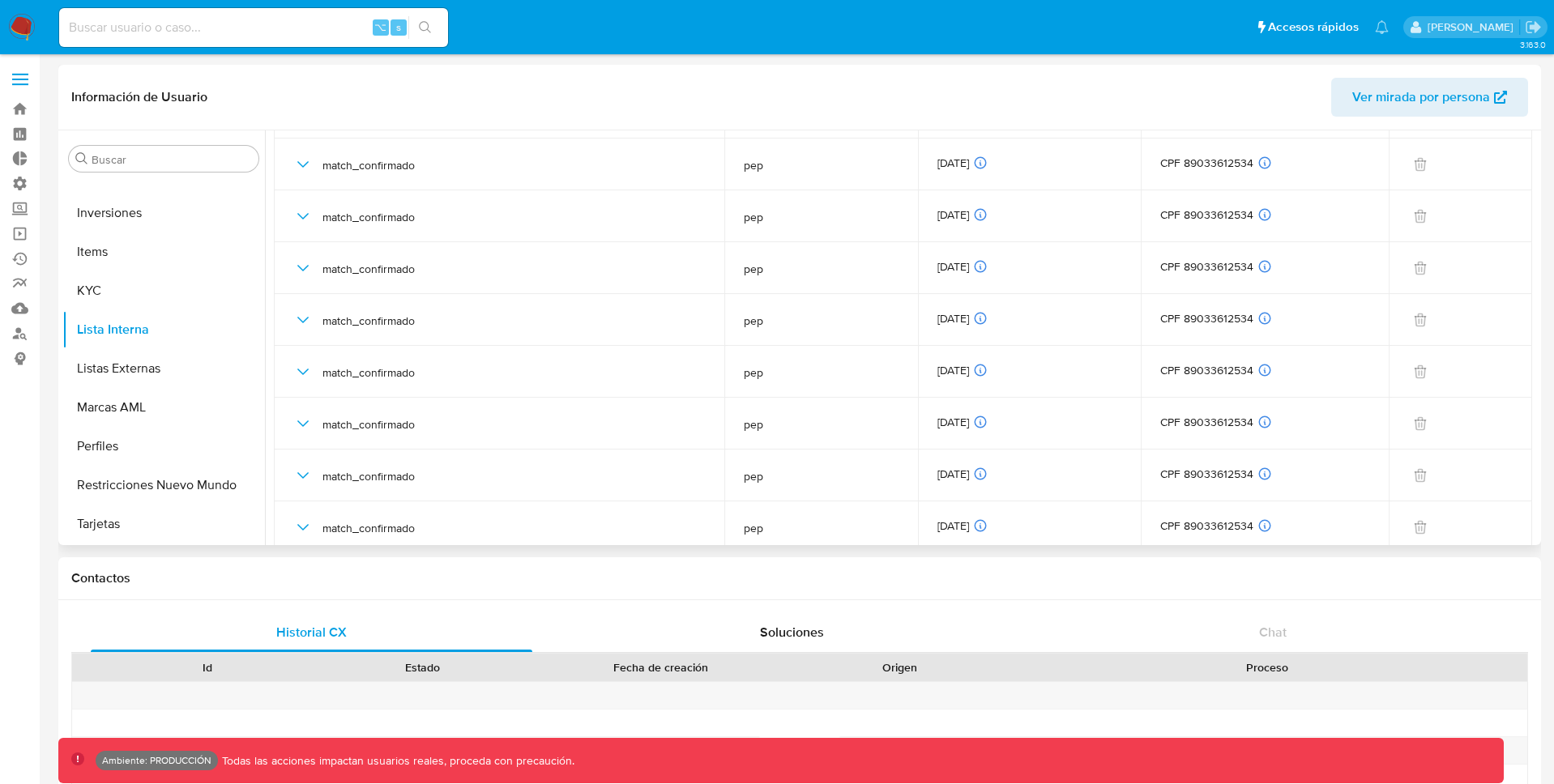
scroll to position [3617, 0]
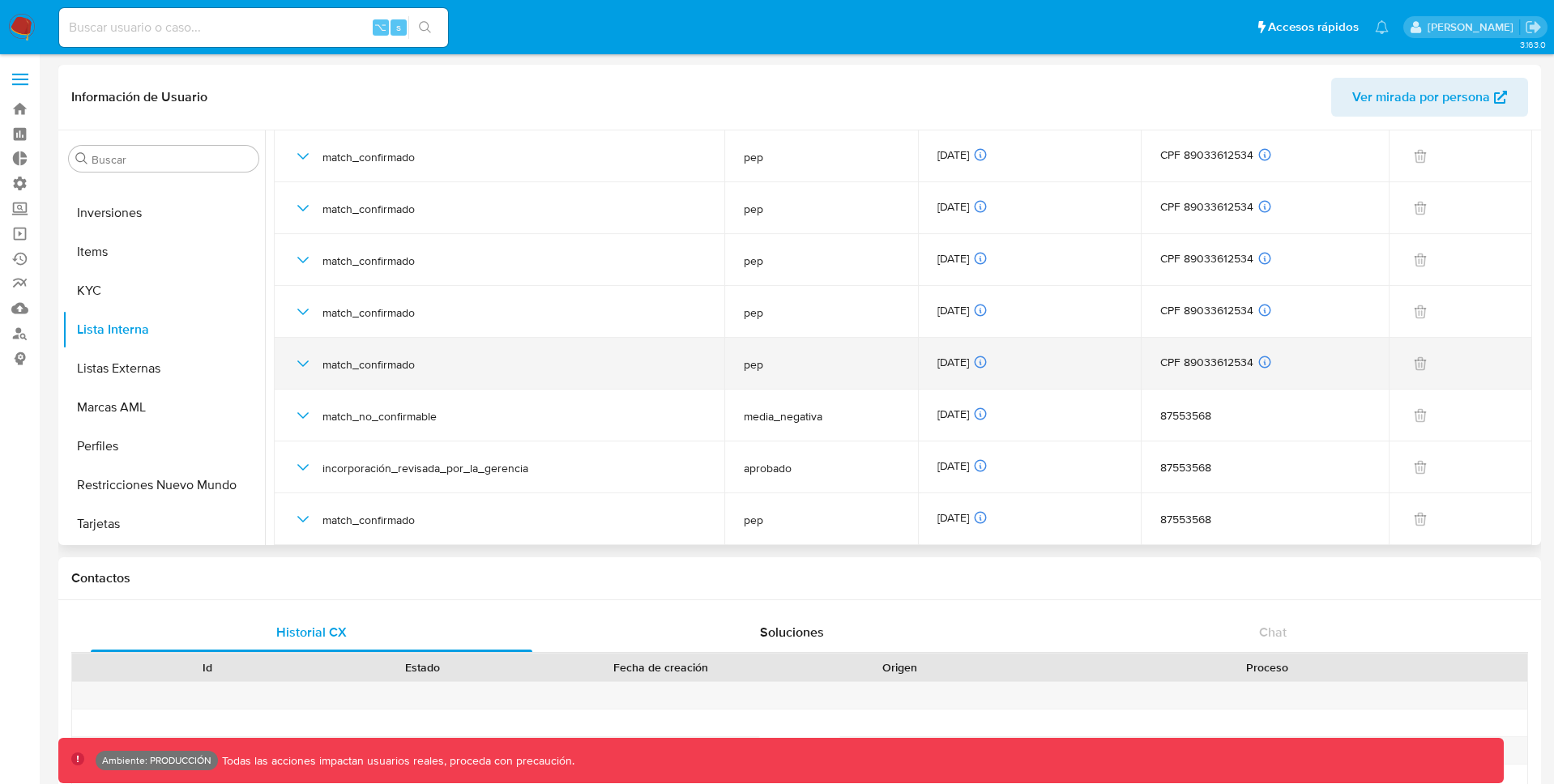
click at [303, 359] on icon "button" at bounding box center [303, 364] width 20 height 20
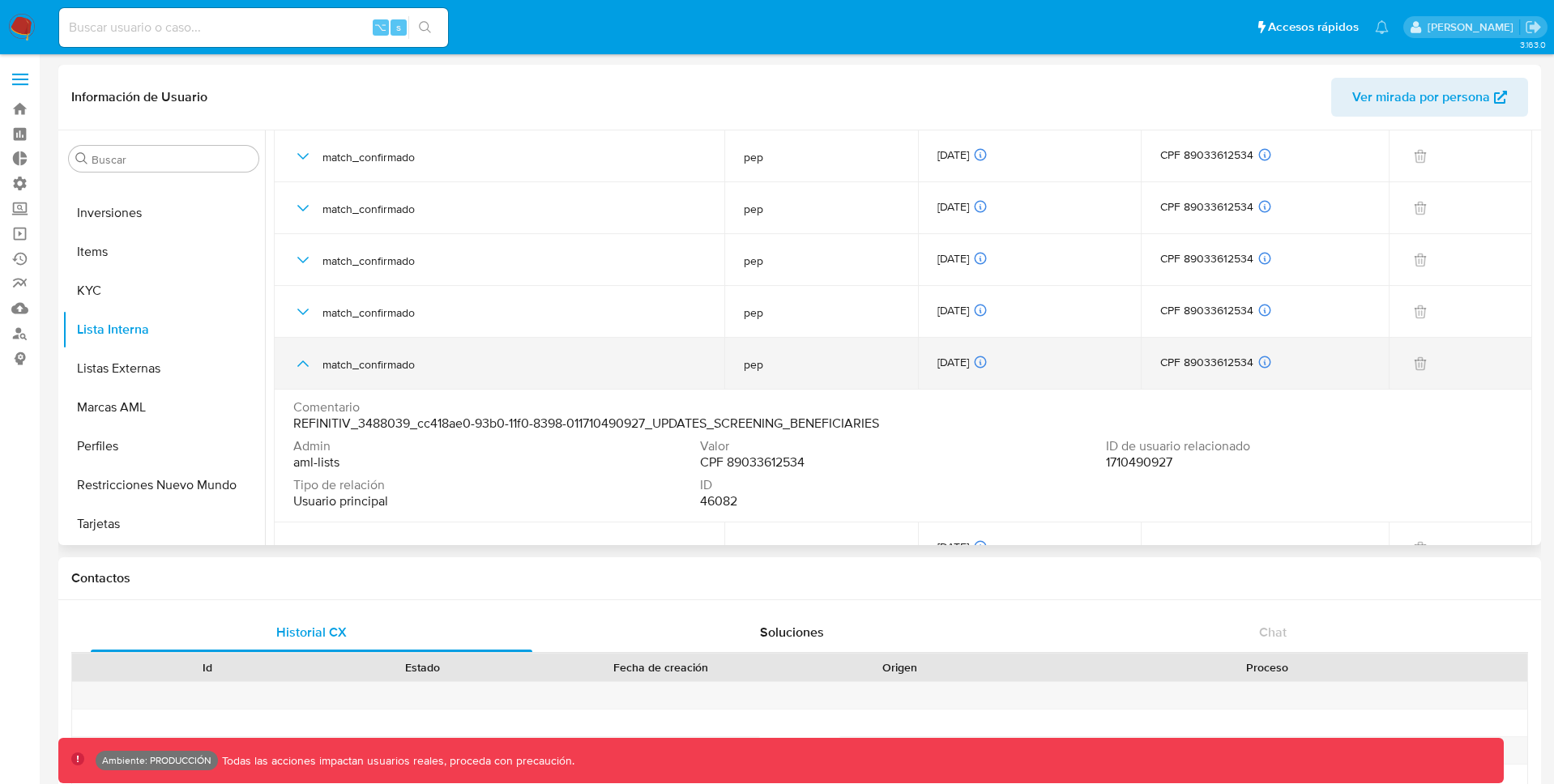
click at [301, 364] on icon "button" at bounding box center [303, 364] width 20 height 20
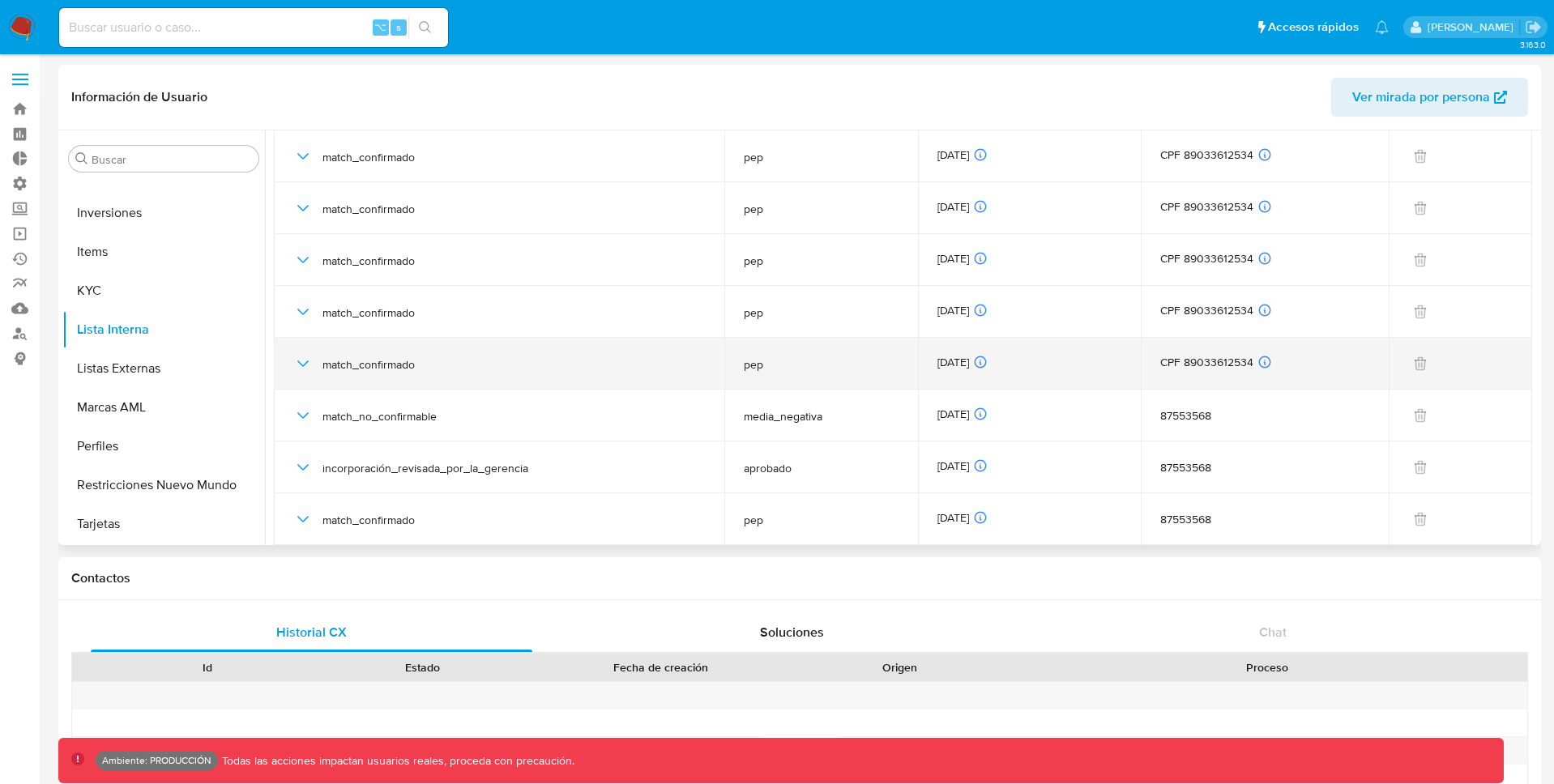
click at [304, 366] on icon "button" at bounding box center [303, 364] width 20 height 20
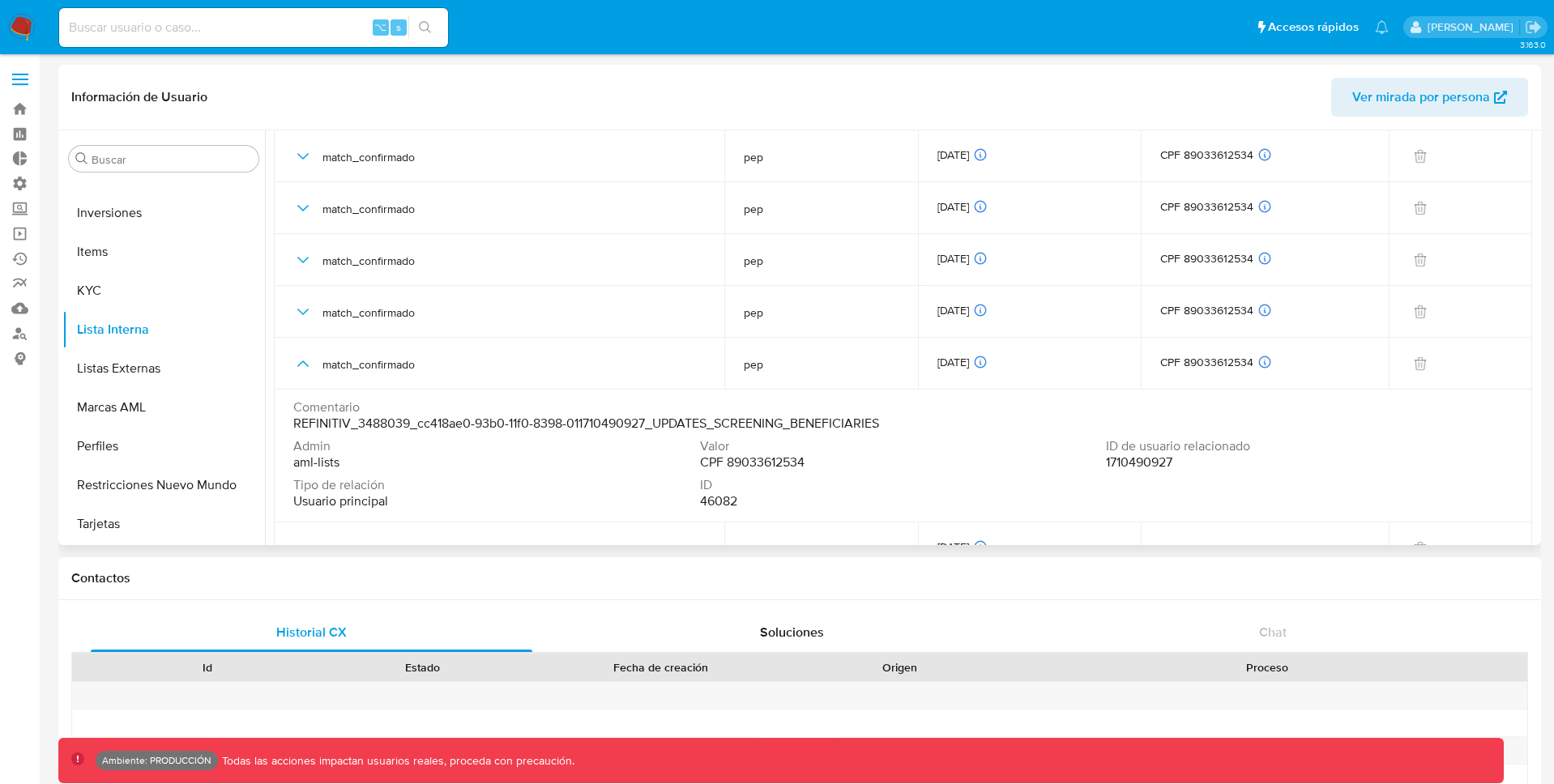
click at [351, 513] on div "Admin aml-lists Valor CPF 89033612534 ID de usuario relacionado 1710490927 Tipo…" at bounding box center [903, 477] width 1220 height 77
click at [353, 503] on span "Usuario principal" at bounding box center [341, 502] width 95 height 16
